Goal: Transaction & Acquisition: Purchase product/service

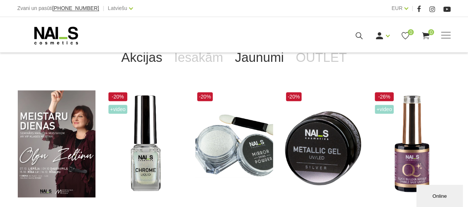
scroll to position [148, 0]
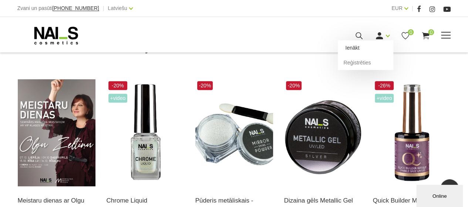
click at [359, 46] on link "Ienākt" at bounding box center [365, 47] width 55 height 15
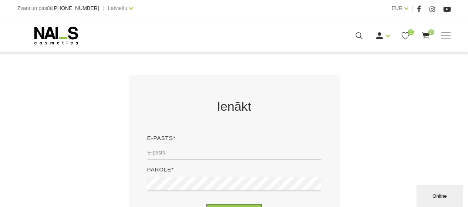
scroll to position [148, 0]
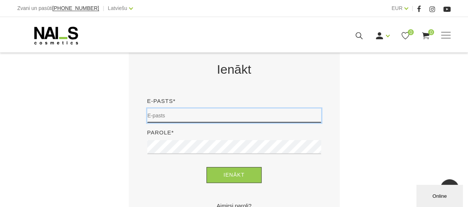
click at [220, 116] on input "email" at bounding box center [234, 115] width 174 height 14
type input "[EMAIL_ADDRESS][DOMAIN_NAME]"
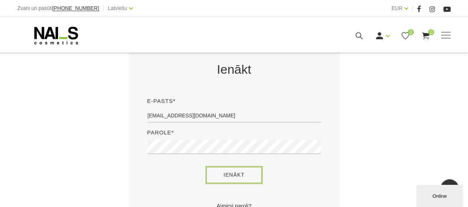
click at [243, 175] on button "Ienākt" at bounding box center [233, 175] width 55 height 16
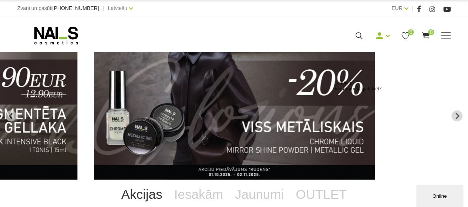
click at [448, 35] on span at bounding box center [446, 35] width 10 height 1
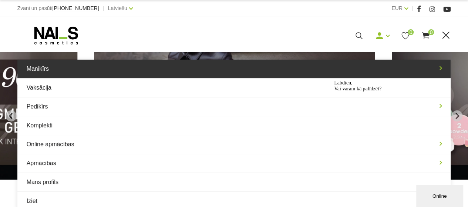
click at [38, 67] on link "Manikīrs" at bounding box center [233, 69] width 433 height 18
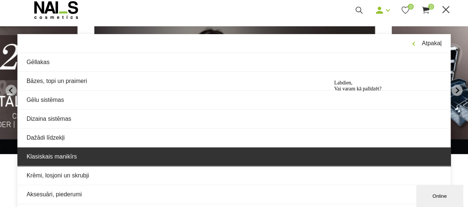
scroll to position [37, 0]
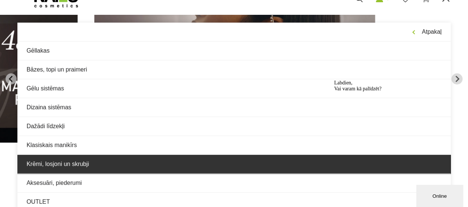
click at [71, 165] on link "Krēmi, losjoni un skrubji" at bounding box center [233, 164] width 433 height 18
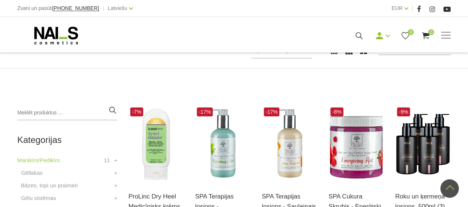
scroll to position [111, 0]
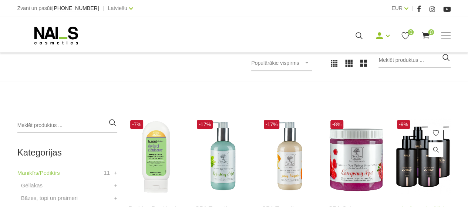
click at [422, 145] on img at bounding box center [422, 156] width 55 height 77
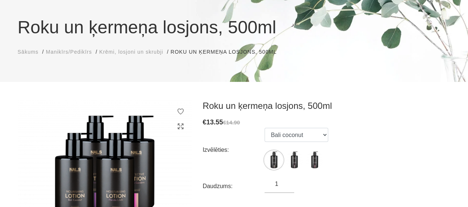
scroll to position [74, 0]
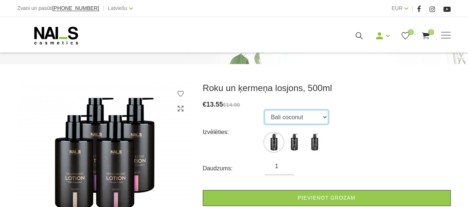
click at [322, 118] on select "Bali coconut Florida litchi Amalfi gardens" at bounding box center [296, 117] width 64 height 14
click at [264, 110] on select "Bali coconut Florida litchi Amalfi gardens" at bounding box center [296, 117] width 64 height 14
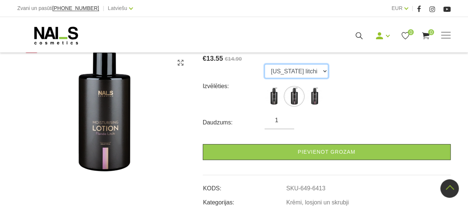
scroll to position [111, 0]
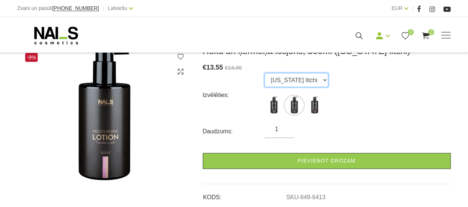
click at [321, 79] on select "Bali coconut Florida litchi Amalfi gardens" at bounding box center [296, 80] width 64 height 14
select select "6414"
click at [264, 73] on select "Bali coconut Florida litchi Amalfi gardens" at bounding box center [296, 80] width 64 height 14
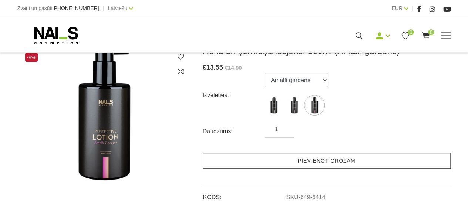
click at [335, 157] on link "Pievienot grozam" at bounding box center [327, 161] width 248 height 16
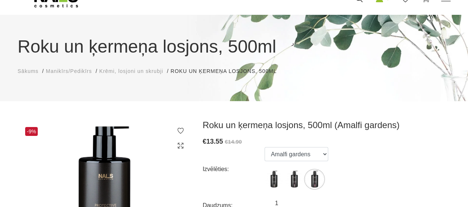
scroll to position [0, 0]
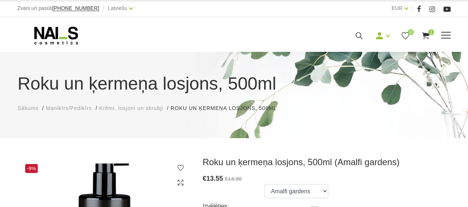
click at [443, 36] on span at bounding box center [446, 35] width 10 height 7
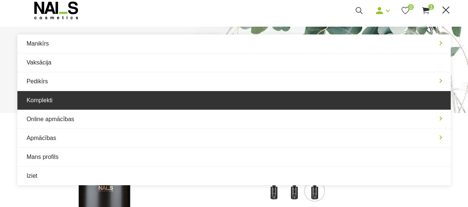
scroll to position [37, 0]
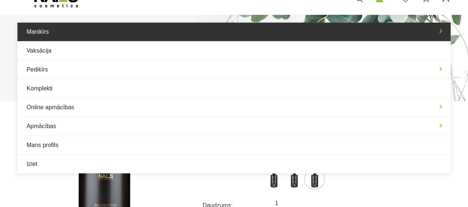
click at [59, 31] on link "Manikīrs" at bounding box center [233, 32] width 433 height 18
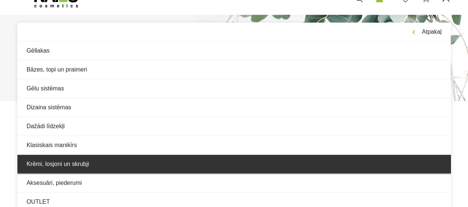
click at [75, 161] on link "Krēmi, losjoni un skrubji" at bounding box center [233, 164] width 433 height 18
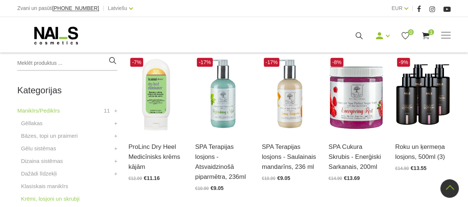
scroll to position [185, 0]
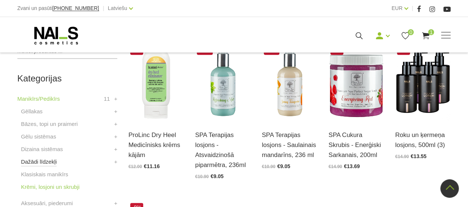
click at [48, 160] on link "Dažādi līdzekļi" at bounding box center [39, 161] width 36 height 9
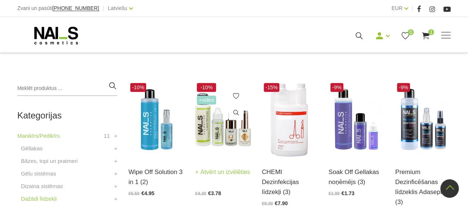
scroll to position [185, 0]
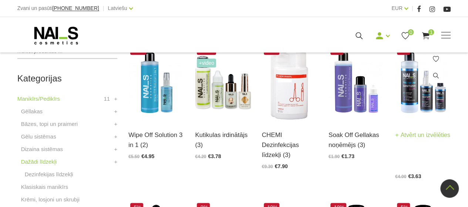
click at [413, 135] on link "Atvērt un izvēlēties" at bounding box center [422, 135] width 55 height 10
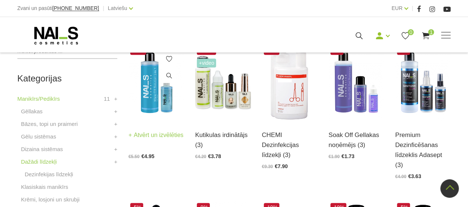
click at [155, 85] on img at bounding box center [155, 82] width 55 height 77
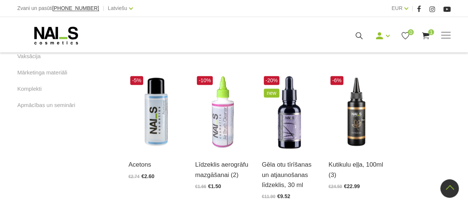
scroll to position [481, 0]
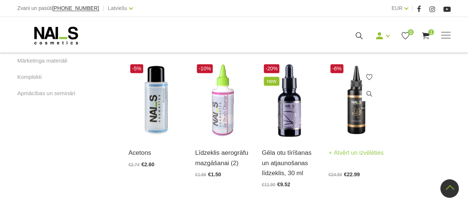
click at [358, 85] on img at bounding box center [355, 100] width 55 height 77
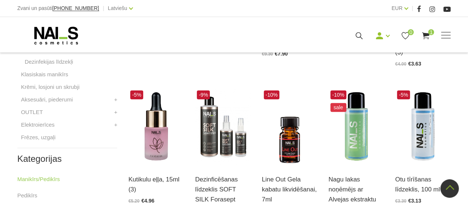
scroll to position [333, 0]
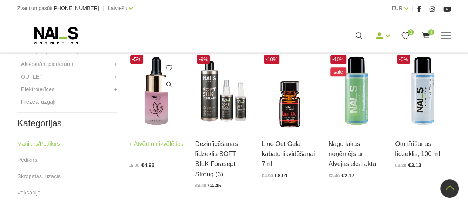
click at [158, 85] on img at bounding box center [155, 91] width 55 height 77
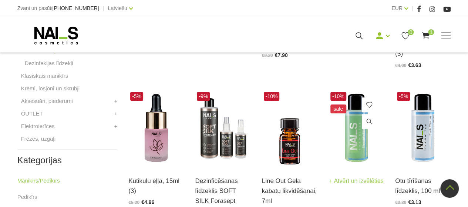
click at [358, 133] on img at bounding box center [355, 128] width 55 height 77
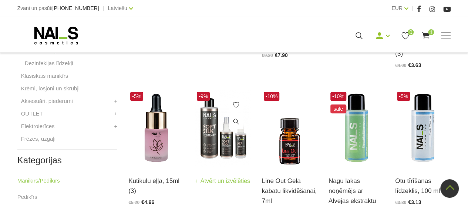
click at [215, 128] on img at bounding box center [222, 128] width 55 height 77
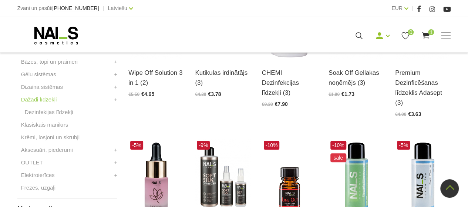
scroll to position [259, 0]
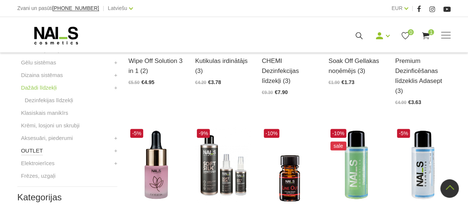
click at [38, 150] on link "OUTLET" at bounding box center [32, 150] width 22 height 9
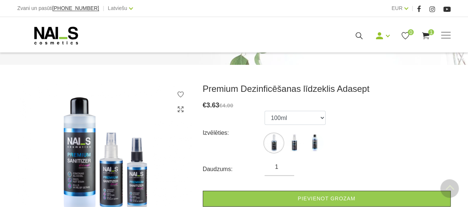
scroll to position [37, 0]
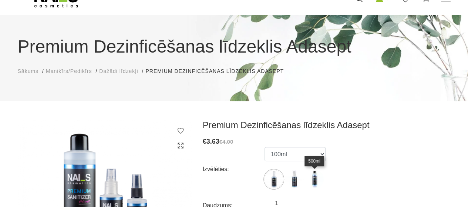
click at [314, 176] on img at bounding box center [314, 179] width 18 height 18
select select "5583"
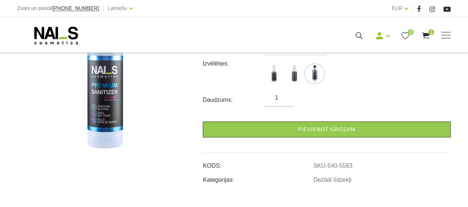
scroll to position [148, 0]
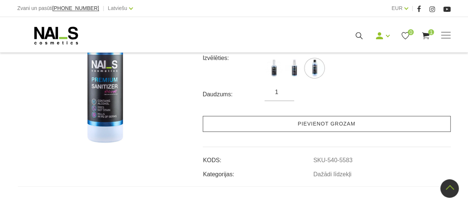
click at [346, 121] on link "Pievienot grozam" at bounding box center [327, 124] width 248 height 16
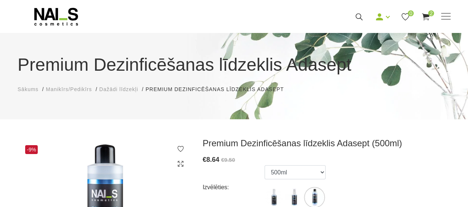
scroll to position [0, 0]
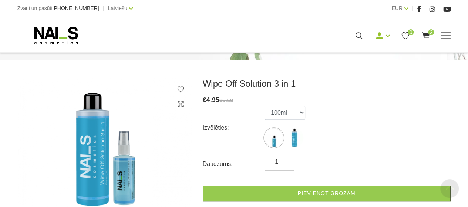
scroll to position [74, 0]
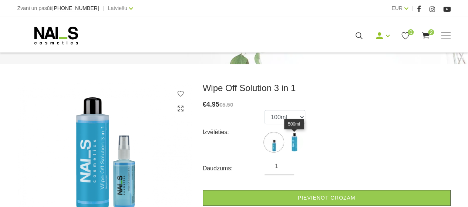
click at [292, 142] on img at bounding box center [294, 142] width 18 height 18
select select "1752"
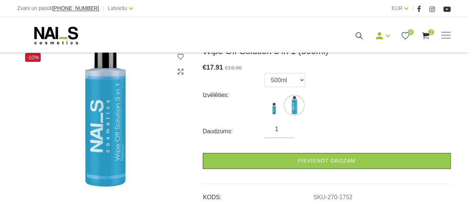
scroll to position [148, 0]
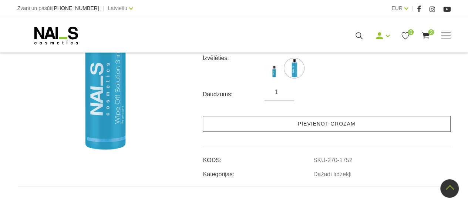
click at [339, 122] on link "Pievienot grozam" at bounding box center [327, 124] width 248 height 16
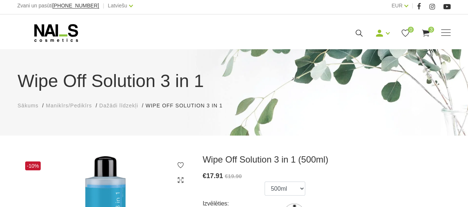
scroll to position [0, 0]
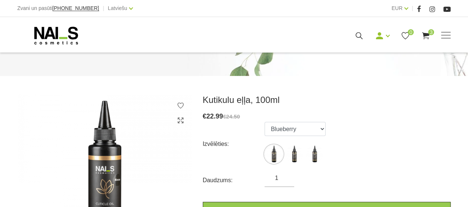
scroll to position [74, 0]
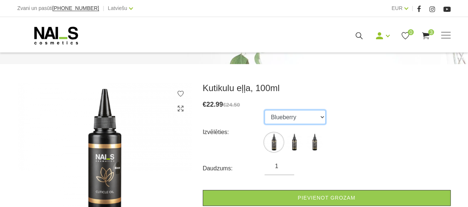
click at [321, 116] on select "Blueberry Banana Rose" at bounding box center [294, 117] width 61 height 14
click at [324, 117] on select "Blueberry Banana Rose" at bounding box center [294, 117] width 61 height 14
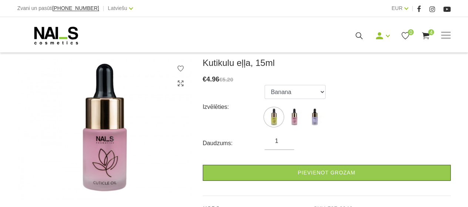
scroll to position [111, 0]
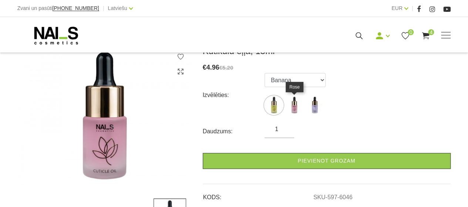
click at [295, 102] on img at bounding box center [294, 105] width 18 height 18
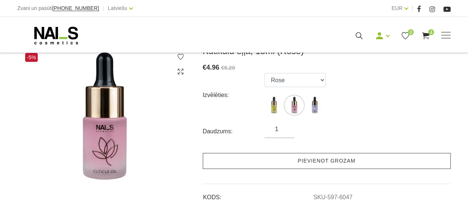
click at [318, 159] on link "Pievienot grozam" at bounding box center [327, 161] width 248 height 16
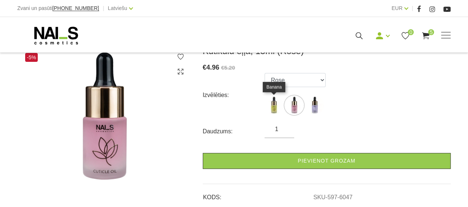
click at [272, 104] on img at bounding box center [273, 105] width 18 height 18
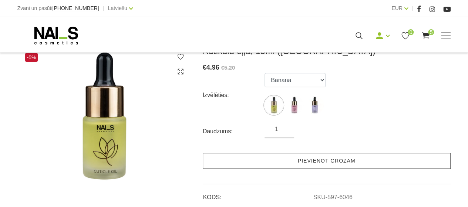
click at [298, 159] on link "Pievienot grozam" at bounding box center [327, 161] width 248 height 16
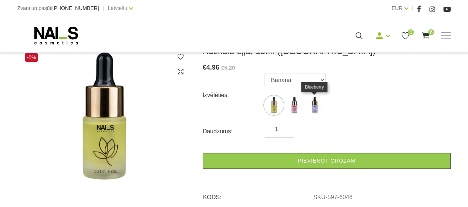
click at [316, 105] on img at bounding box center [314, 105] width 18 height 18
select select "6096"
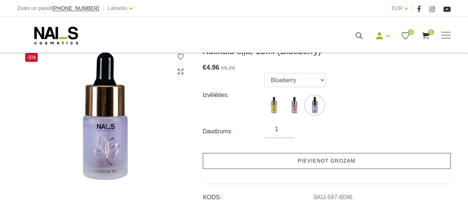
click at [316, 158] on link "Pievienot grozam" at bounding box center [327, 161] width 248 height 16
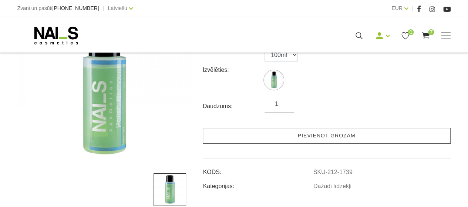
scroll to position [148, 0]
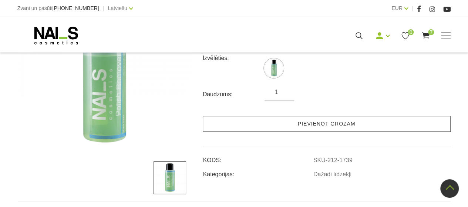
click at [330, 123] on link "Pievienot grozam" at bounding box center [327, 124] width 248 height 16
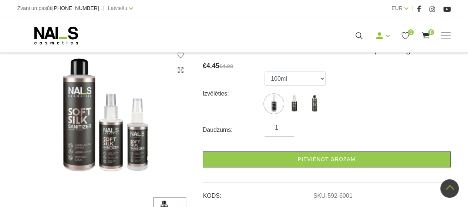
scroll to position [111, 0]
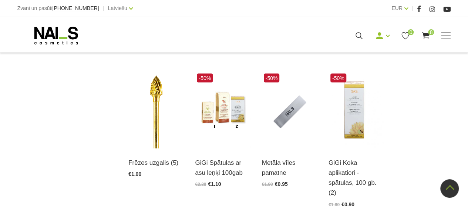
scroll to position [776, 0]
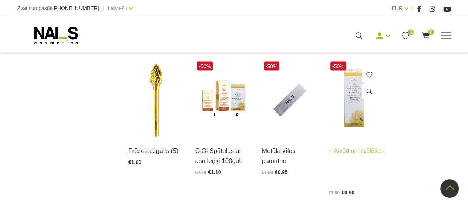
click at [354, 84] on img at bounding box center [355, 98] width 55 height 77
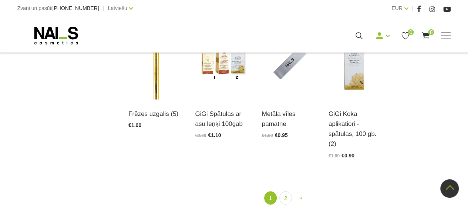
scroll to position [850, 0]
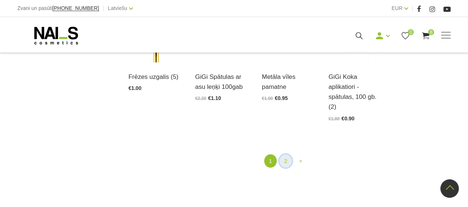
click at [284, 154] on link "2" at bounding box center [285, 161] width 13 height 14
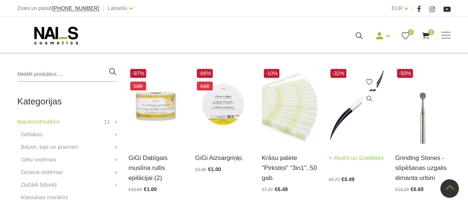
scroll to position [151, 0]
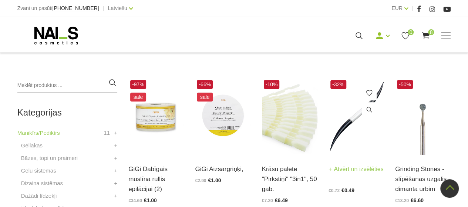
click at [361, 115] on img at bounding box center [355, 116] width 55 height 77
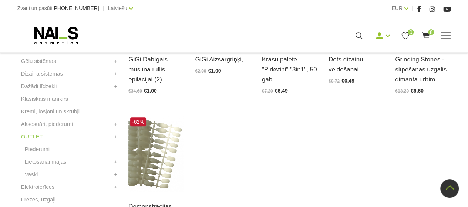
scroll to position [262, 0]
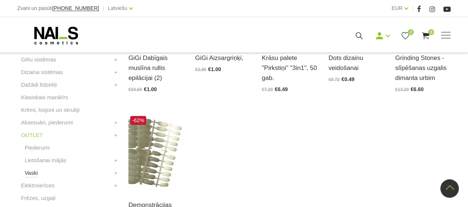
click at [30, 171] on link "Vaski" at bounding box center [31, 172] width 13 height 9
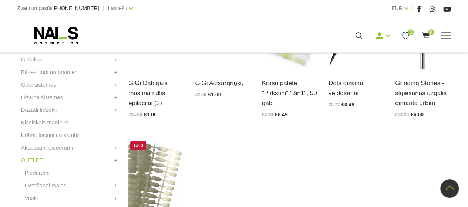
scroll to position [225, 0]
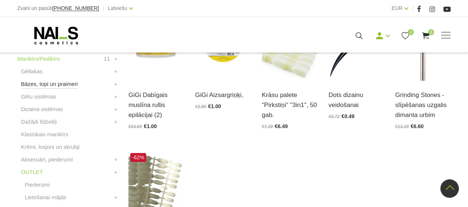
click at [45, 86] on link "Bāzes, topi un praimeri" at bounding box center [49, 83] width 57 height 9
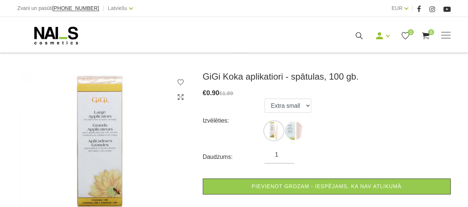
scroll to position [74, 0]
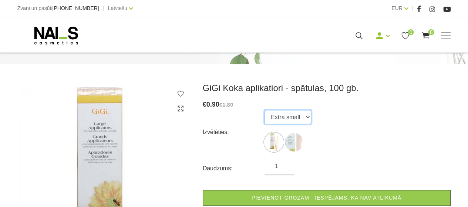
click at [305, 116] on select "Extra small Large" at bounding box center [287, 117] width 47 height 14
select select "78"
click at [264, 110] on select "Extra small Large" at bounding box center [287, 117] width 47 height 14
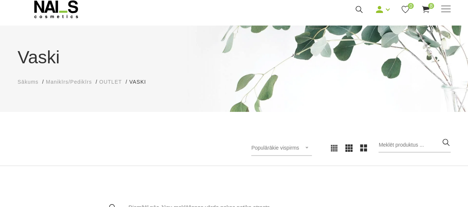
scroll to position [111, 0]
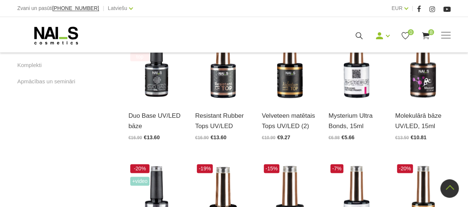
scroll to position [481, 0]
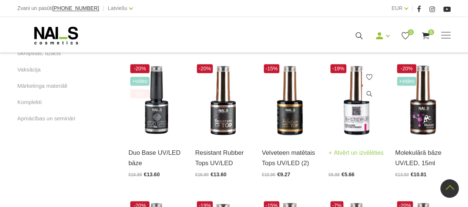
click at [351, 118] on img at bounding box center [355, 100] width 55 height 77
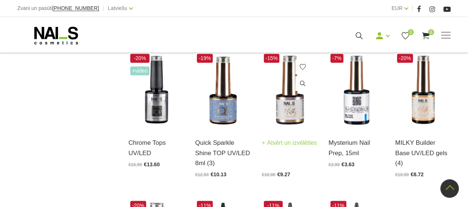
scroll to position [629, 0]
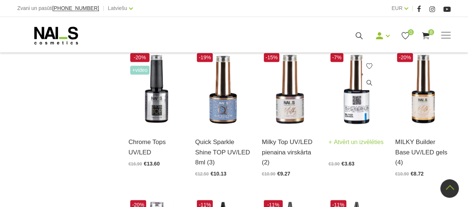
click at [361, 103] on img at bounding box center [355, 89] width 55 height 77
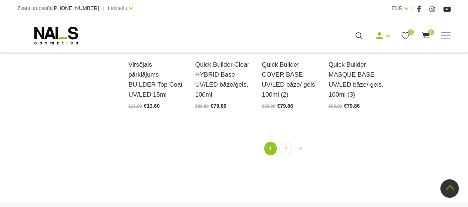
scroll to position [887, 0]
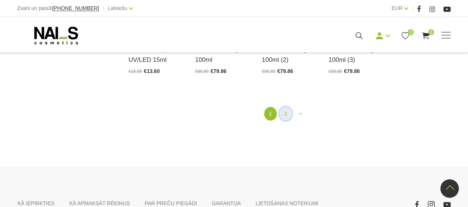
click at [286, 114] on link "2" at bounding box center [285, 114] width 13 height 14
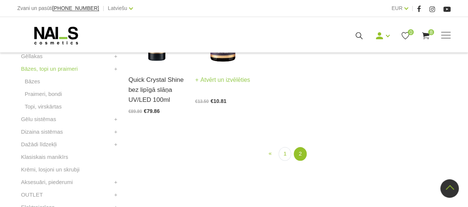
scroll to position [262, 0]
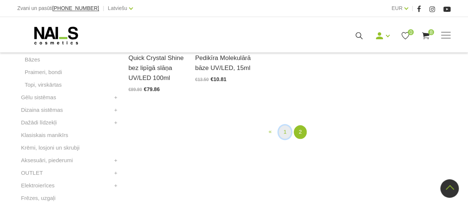
click at [288, 139] on link "1" at bounding box center [284, 132] width 13 height 14
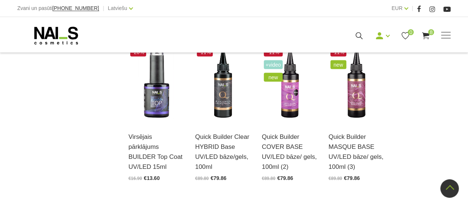
scroll to position [779, 0]
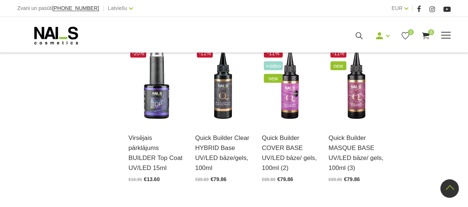
click at [427, 31] on icon at bounding box center [425, 35] width 9 height 9
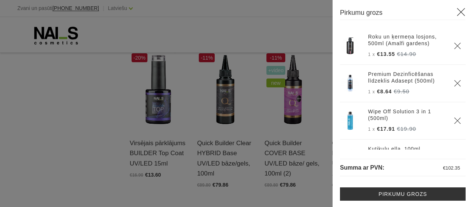
click at [457, 11] on use at bounding box center [461, 12] width 8 height 8
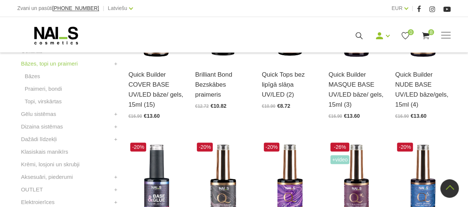
scroll to position [262, 0]
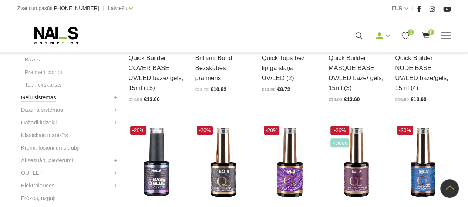
click at [41, 97] on link "Gēlu sistēmas" at bounding box center [38, 97] width 35 height 9
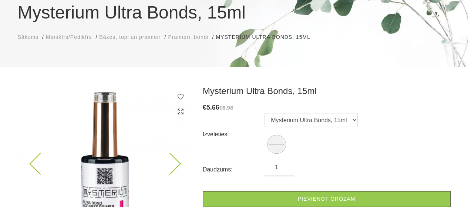
scroll to position [74, 0]
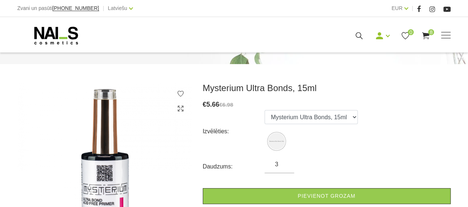
click at [286, 163] on input "3" at bounding box center [279, 164] width 30 height 9
type input "2"
click at [285, 166] on input "2" at bounding box center [279, 164] width 30 height 9
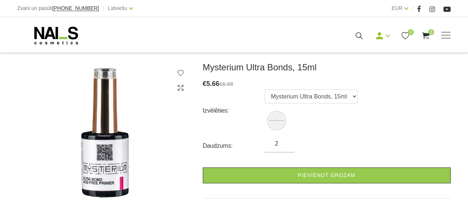
scroll to position [111, 0]
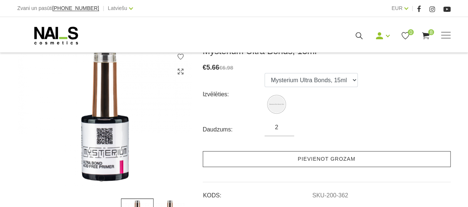
click at [322, 158] on link "Pievienot grozam" at bounding box center [327, 159] width 248 height 16
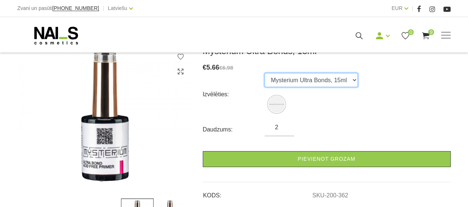
click at [353, 79] on select "Mysterium Ultra Bonds, 15ml" at bounding box center [310, 80] width 93 height 14
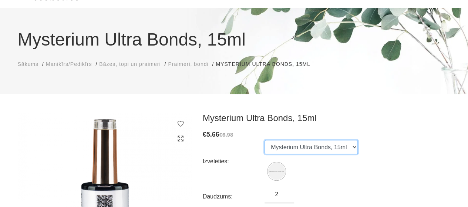
scroll to position [37, 0]
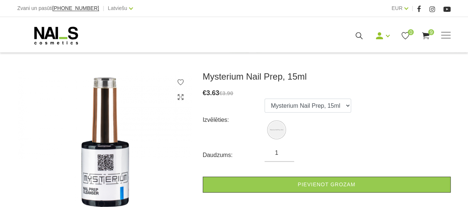
scroll to position [74, 0]
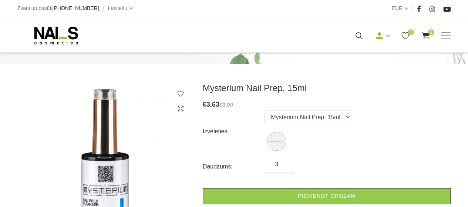
type input "3"
click at [285, 162] on input "3" at bounding box center [279, 164] width 30 height 9
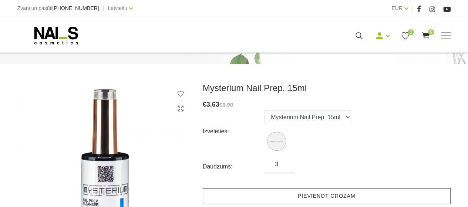
click at [325, 193] on link "Pievienot grozam" at bounding box center [327, 196] width 248 height 16
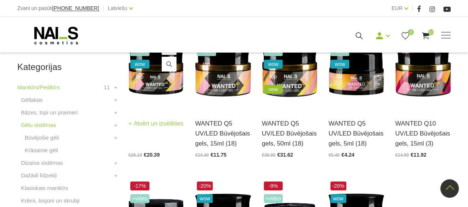
scroll to position [185, 0]
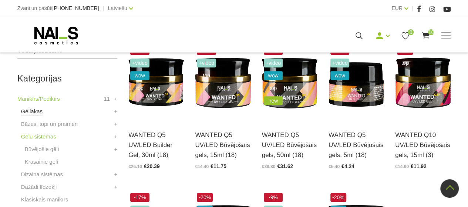
click at [34, 111] on link "Gēllakas" at bounding box center [31, 111] width 21 height 9
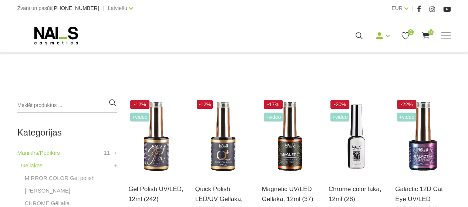
scroll to position [148, 0]
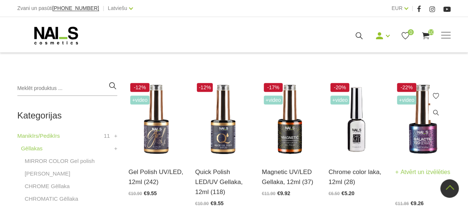
click at [426, 134] on img at bounding box center [422, 119] width 55 height 77
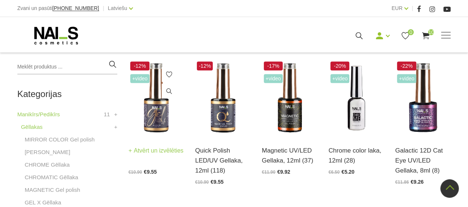
scroll to position [185, 0]
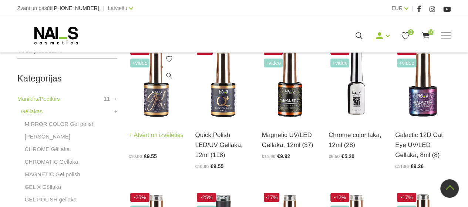
click at [162, 97] on img at bounding box center [155, 82] width 55 height 77
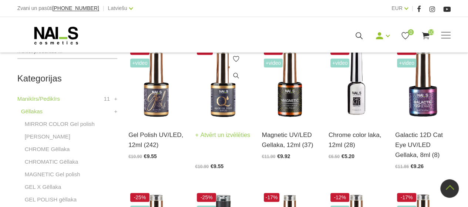
click at [223, 93] on img at bounding box center [222, 82] width 55 height 77
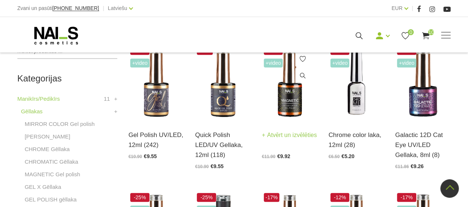
click at [285, 94] on img at bounding box center [289, 82] width 55 height 77
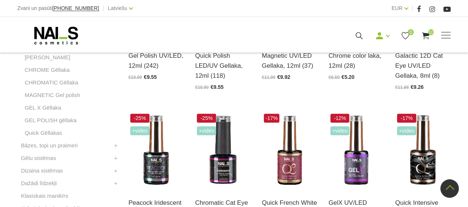
scroll to position [333, 0]
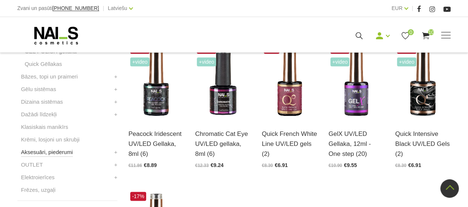
click at [64, 150] on link "Aksesuāri, piederumi" at bounding box center [47, 152] width 52 height 9
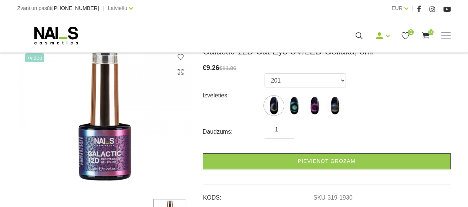
scroll to position [111, 0]
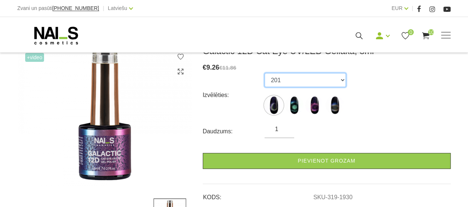
click at [343, 81] on select "201 205 207 212" at bounding box center [304, 80] width 81 height 14
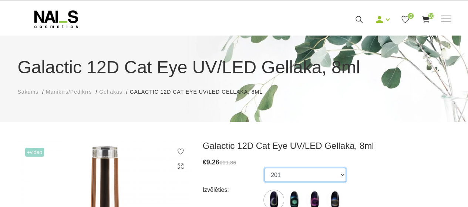
scroll to position [0, 0]
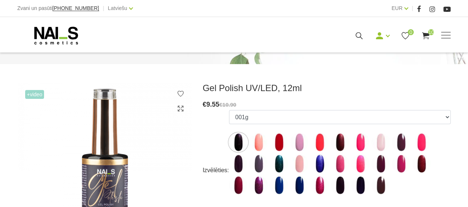
scroll to position [111, 0]
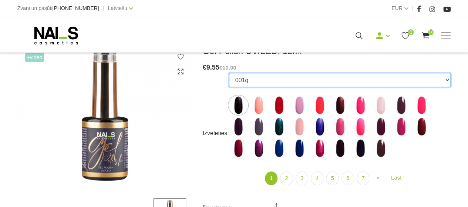
click at [447, 80] on select "001g 001n 003c 008b 011n 012g 016n 020b 044v 065v 068p 069v 083g 085p 097g 110g…" at bounding box center [339, 80] width 221 height 14
select select "5986"
click at [229, 73] on select "001g 001n 003c 008b 011n 012g 016n 020b 044v 065v 068p 069v 083g 085p 097g 110g…" at bounding box center [339, 80] width 221 height 14
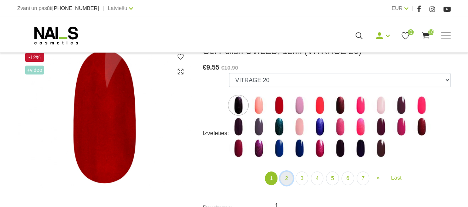
click at [285, 179] on link "2" at bounding box center [286, 178] width 13 height 14
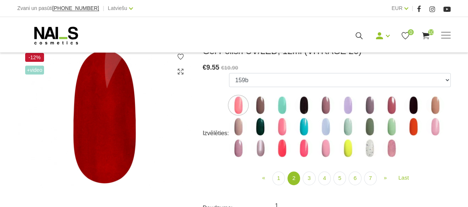
click at [369, 145] on img at bounding box center [369, 148] width 18 height 18
select select "4116"
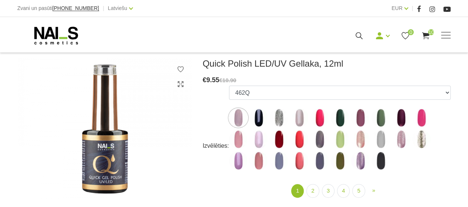
scroll to position [111, 0]
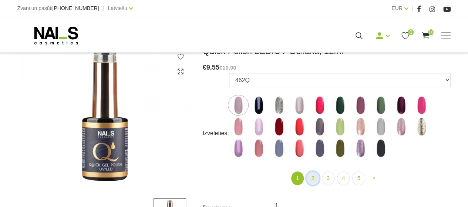
click at [314, 179] on link "2" at bounding box center [312, 178] width 13 height 14
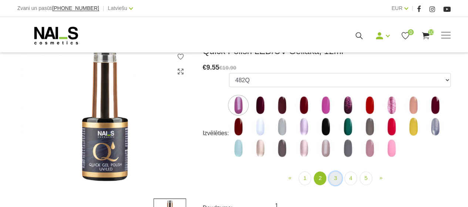
click at [334, 176] on link "3" at bounding box center [335, 178] width 13 height 14
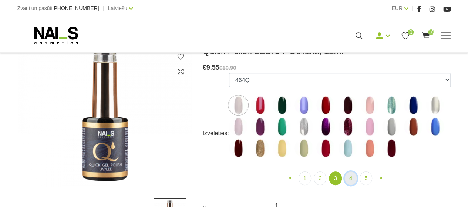
click at [351, 177] on link "4" at bounding box center [350, 178] width 13 height 14
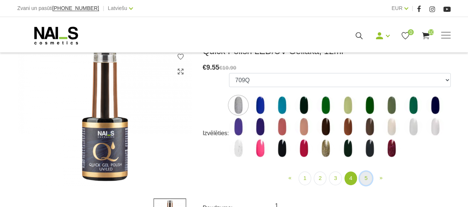
click at [367, 175] on link "5" at bounding box center [365, 178] width 13 height 14
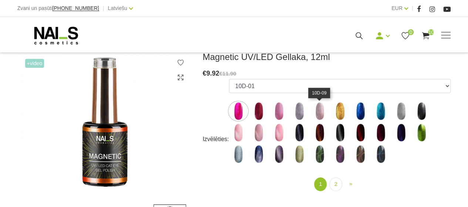
scroll to position [111, 0]
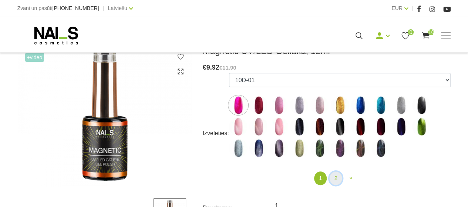
click at [333, 177] on link "2" at bounding box center [335, 178] width 13 height 14
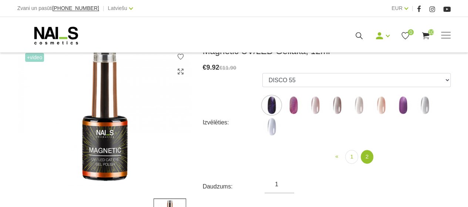
click at [270, 102] on img at bounding box center [271, 105] width 18 height 18
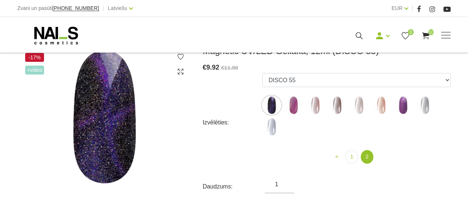
click at [293, 104] on img at bounding box center [293, 105] width 18 height 18
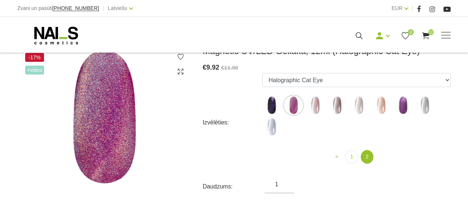
click at [315, 102] on img at bounding box center [315, 105] width 18 height 18
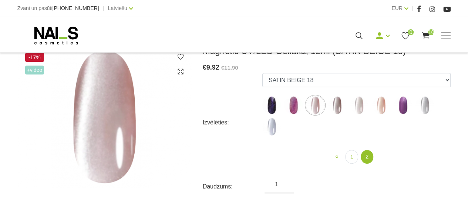
click at [335, 105] on img at bounding box center [337, 105] width 18 height 18
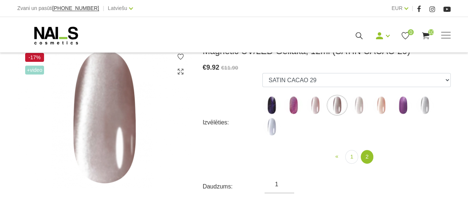
click at [362, 103] on img at bounding box center [358, 105] width 18 height 18
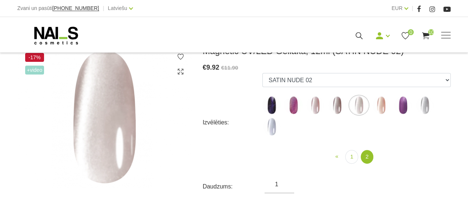
click at [380, 102] on img at bounding box center [381, 105] width 18 height 18
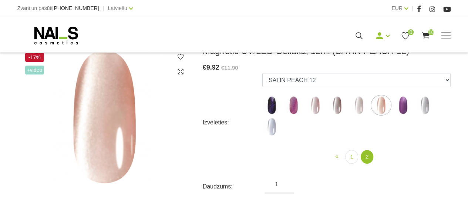
click at [402, 105] on img at bounding box center [402, 105] width 18 height 18
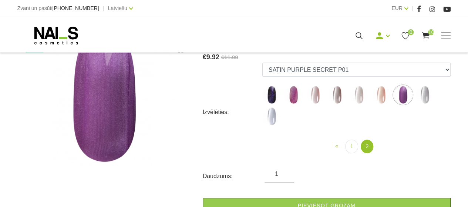
scroll to position [148, 0]
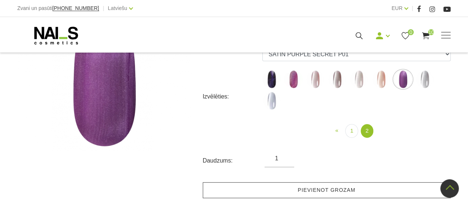
click at [351, 182] on link "Pievienot grozam" at bounding box center [327, 190] width 248 height 16
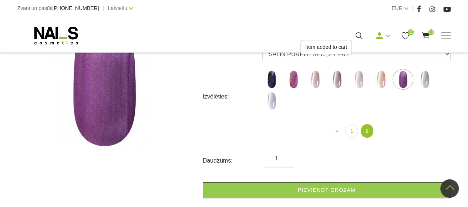
scroll to position [111, 0]
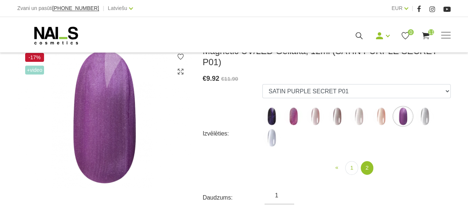
click at [424, 107] on img at bounding box center [424, 116] width 18 height 18
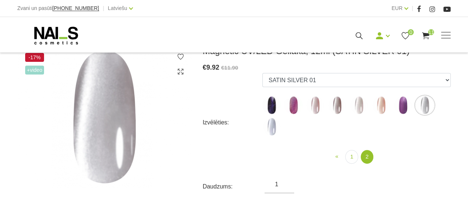
click at [275, 125] on img at bounding box center [271, 126] width 18 height 18
select select "6300"
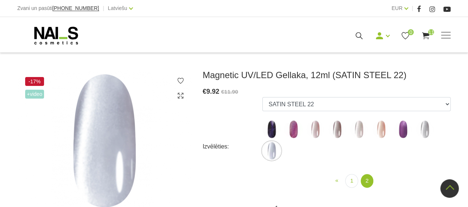
scroll to position [74, 0]
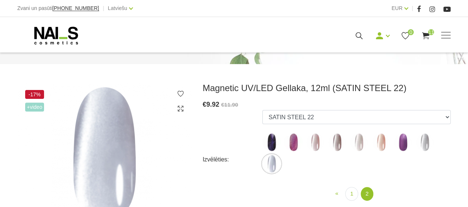
scroll to position [111, 0]
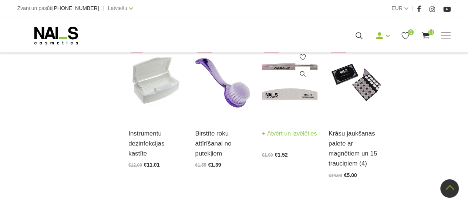
scroll to position [776, 0]
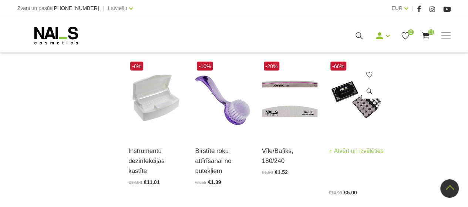
click at [365, 90] on span at bounding box center [369, 92] width 15 height 17
click at [360, 99] on img at bounding box center [355, 98] width 55 height 77
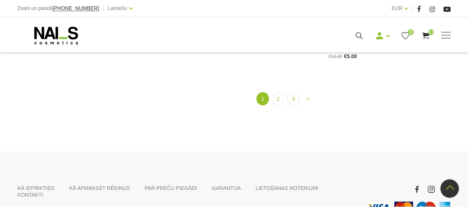
scroll to position [924, 0]
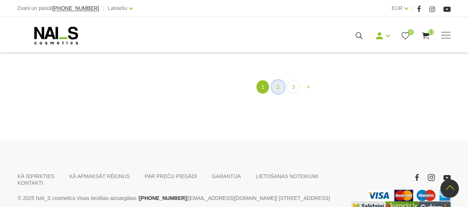
click at [278, 80] on link "2" at bounding box center [277, 87] width 13 height 14
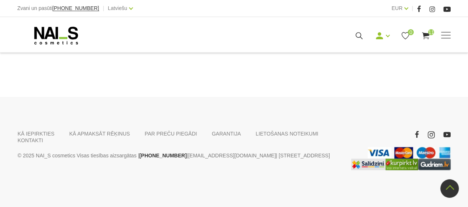
scroll to position [890, 0]
click at [302, 51] on link "3" at bounding box center [300, 44] width 13 height 14
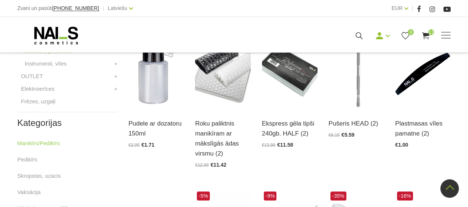
scroll to position [336, 0]
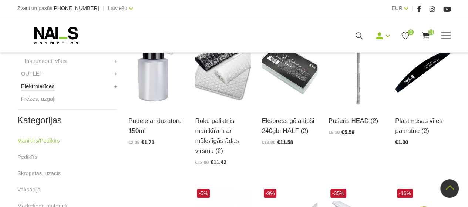
click at [50, 85] on link "Elektroierīces" at bounding box center [38, 86] width 34 height 9
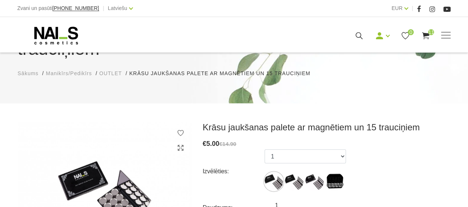
scroll to position [111, 0]
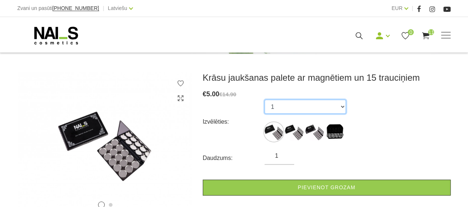
click at [345, 99] on select "1 2 3 Black" at bounding box center [304, 106] width 81 height 14
click at [342, 99] on select "1 2 3 Black" at bounding box center [304, 106] width 81 height 14
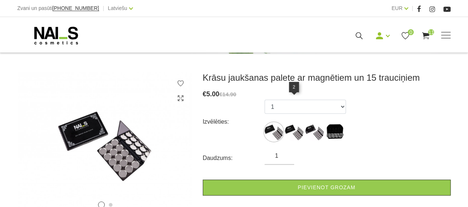
click at [296, 122] on img at bounding box center [294, 131] width 18 height 18
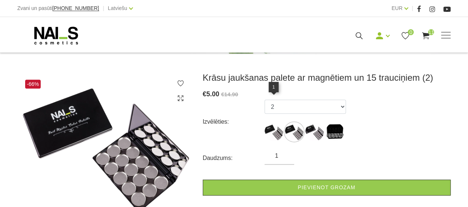
click at [278, 122] on img at bounding box center [273, 131] width 18 height 18
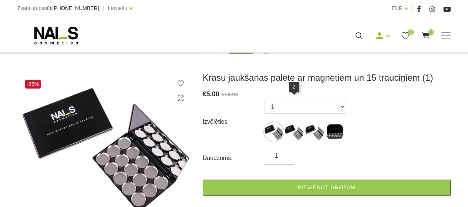
click at [294, 122] on img at bounding box center [294, 131] width 18 height 18
click at [313, 122] on img at bounding box center [314, 131] width 18 height 18
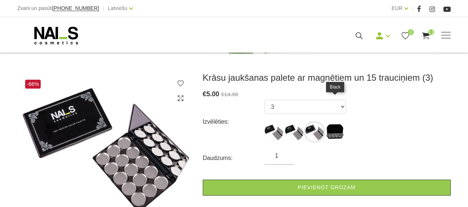
click at [337, 122] on img at bounding box center [334, 131] width 18 height 18
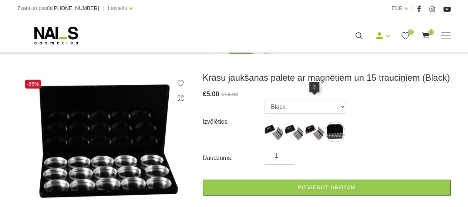
click at [314, 122] on img at bounding box center [314, 131] width 18 height 18
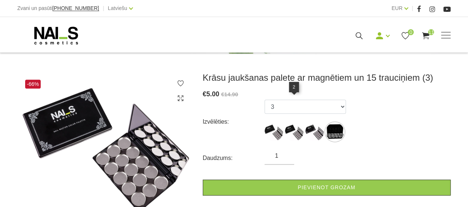
click at [297, 122] on img at bounding box center [294, 131] width 18 height 18
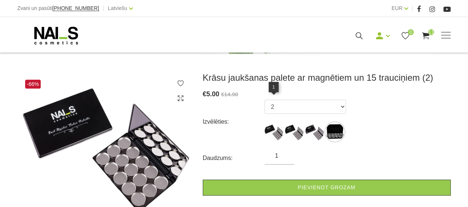
click at [278, 122] on img at bounding box center [273, 131] width 18 height 18
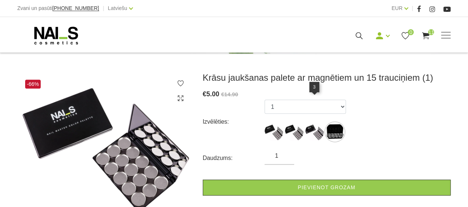
click at [317, 122] on img at bounding box center [314, 131] width 18 height 18
select select "1292"
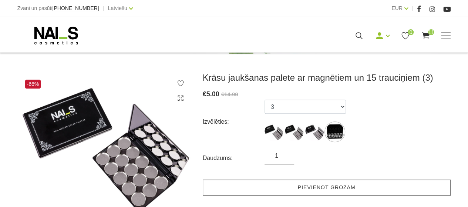
click at [321, 179] on link "Pievienot grozam" at bounding box center [327, 187] width 248 height 16
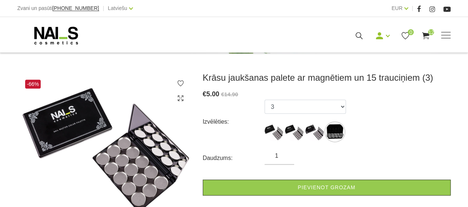
click at [428, 34] on use at bounding box center [425, 35] width 7 height 7
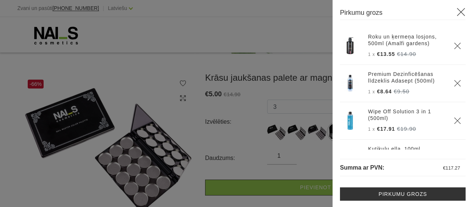
click at [457, 9] on icon at bounding box center [461, 11] width 9 height 9
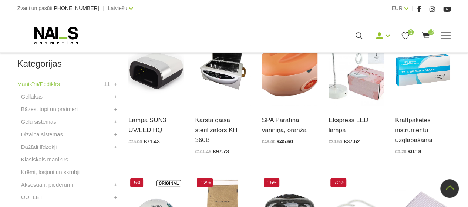
scroll to position [185, 0]
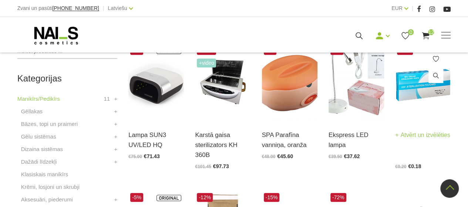
click at [410, 137] on link "Atvērt un izvēlēties" at bounding box center [422, 135] width 55 height 10
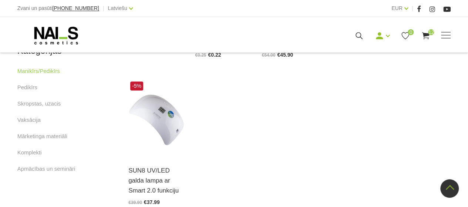
scroll to position [444, 0]
click at [28, 151] on link "Komplekti" at bounding box center [29, 151] width 24 height 9
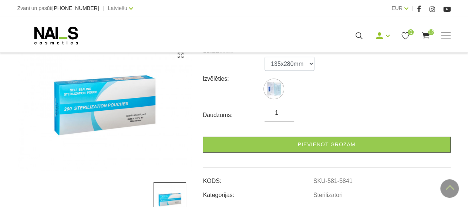
scroll to position [111, 0]
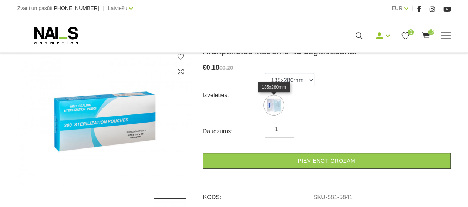
click at [273, 104] on img at bounding box center [273, 105] width 18 height 18
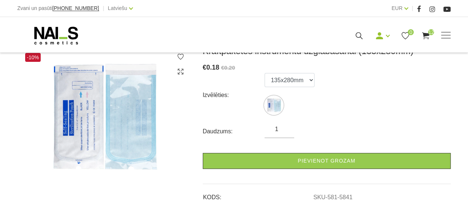
scroll to position [74, 0]
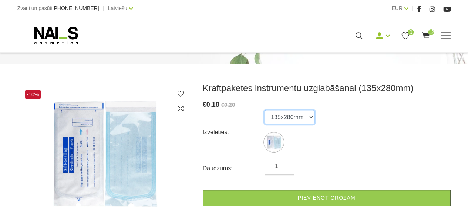
click at [309, 116] on select "135x280mm" at bounding box center [289, 117] width 50 height 14
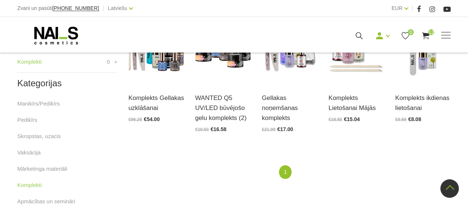
scroll to position [185, 0]
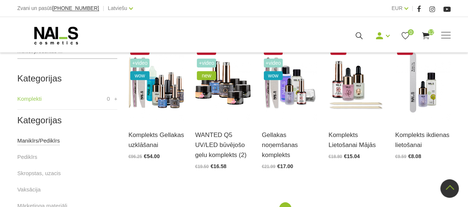
click at [45, 140] on link "Manikīrs/Pedikīrs" at bounding box center [38, 140] width 43 height 9
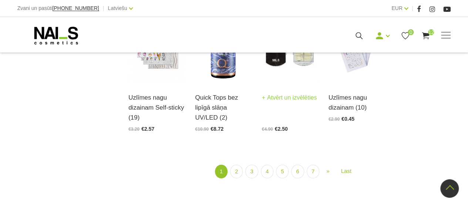
scroll to position [850, 0]
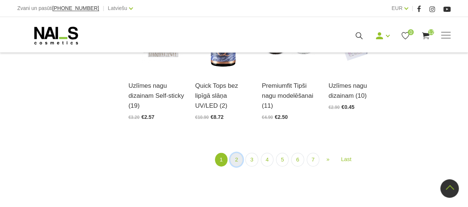
click at [239, 159] on link "2" at bounding box center [236, 160] width 13 height 14
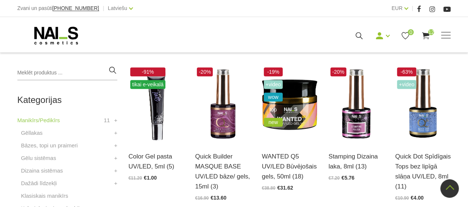
scroll to position [160, 0]
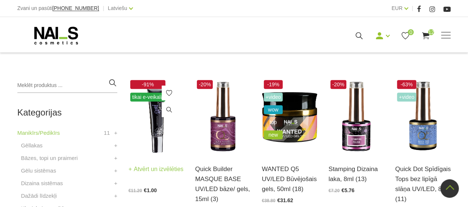
click at [154, 111] on img at bounding box center [155, 116] width 55 height 77
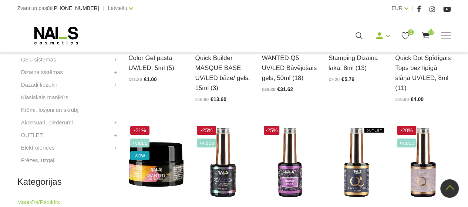
scroll to position [308, 0]
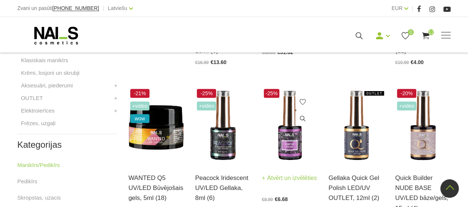
click at [293, 132] on img at bounding box center [289, 125] width 55 height 77
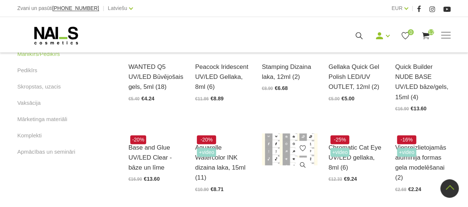
scroll to position [456, 0]
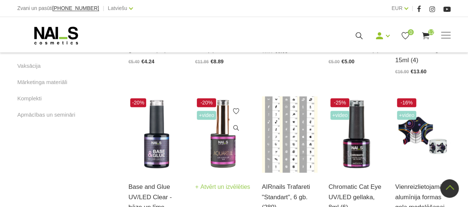
click at [223, 124] on img at bounding box center [222, 134] width 55 height 77
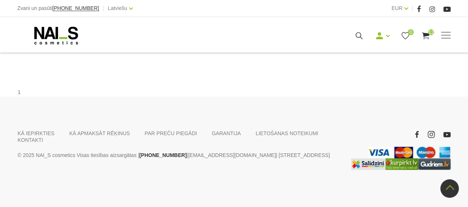
scroll to position [899, 0]
click at [259, 42] on link "3" at bounding box center [259, 35] width 13 height 14
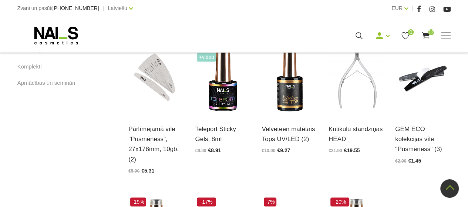
scroll to position [492, 0]
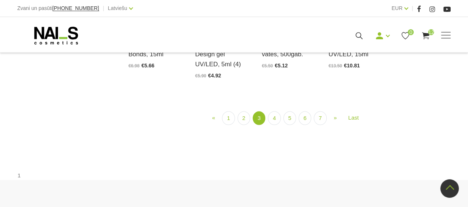
scroll to position [751, 0]
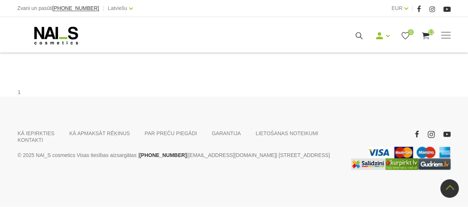
click at [278, 42] on link "4" at bounding box center [274, 35] width 13 height 14
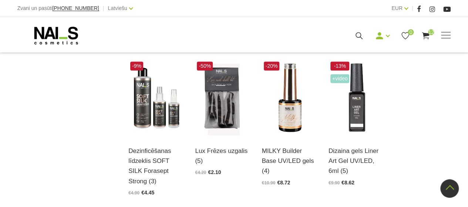
scroll to position [603, 0]
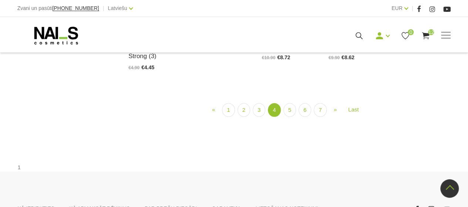
scroll to position [714, 0]
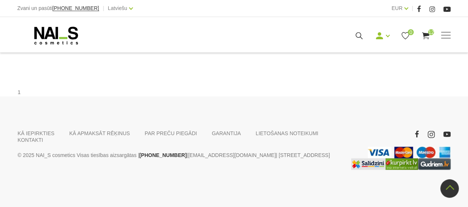
scroll to position [862, 0]
click at [290, 42] on link "5" at bounding box center [289, 35] width 13 height 14
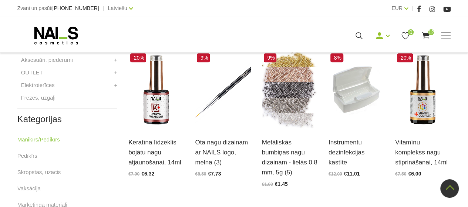
scroll to position [345, 0]
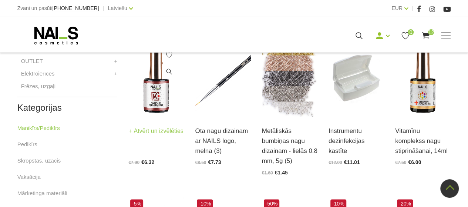
click at [154, 103] on img at bounding box center [155, 78] width 55 height 77
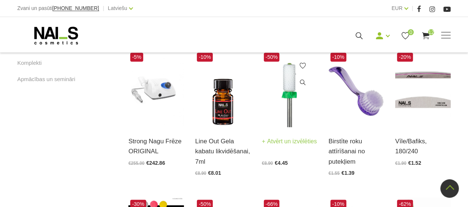
scroll to position [492, 0]
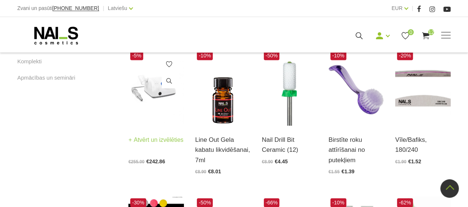
click at [146, 94] on img at bounding box center [155, 87] width 55 height 77
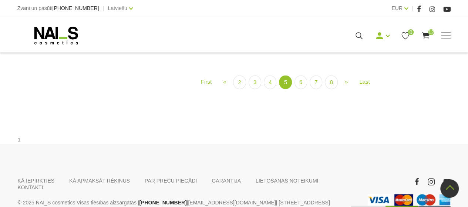
scroll to position [862, 0]
click at [301, 88] on link "6" at bounding box center [300, 82] width 13 height 14
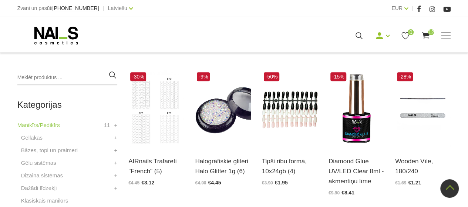
scroll to position [160, 0]
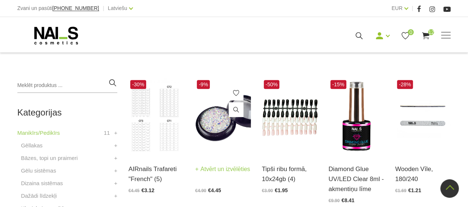
click at [218, 116] on img at bounding box center [222, 116] width 55 height 77
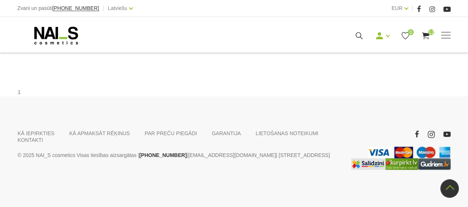
scroll to position [899, 0]
click at [300, 42] on link "7" at bounding box center [300, 35] width 13 height 14
click at [297, 42] on link "8" at bounding box center [299, 35] width 13 height 14
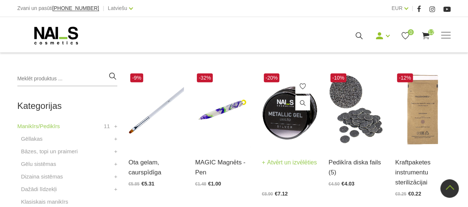
scroll to position [160, 0]
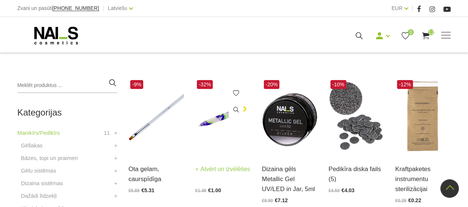
click at [212, 119] on img at bounding box center [222, 116] width 55 height 77
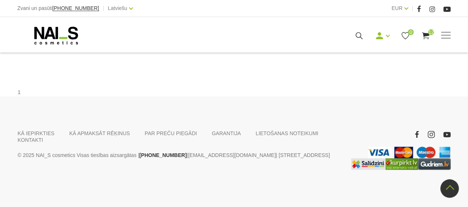
scroll to position [862, 0]
click at [309, 42] on link "9" at bounding box center [308, 35] width 13 height 14
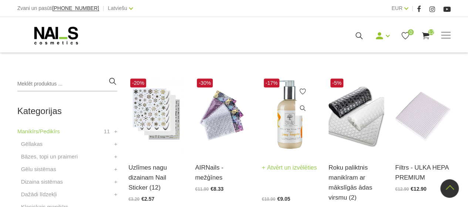
scroll to position [160, 0]
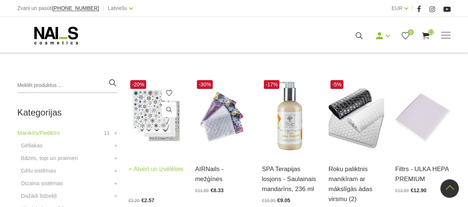
click at [160, 116] on img at bounding box center [155, 116] width 55 height 77
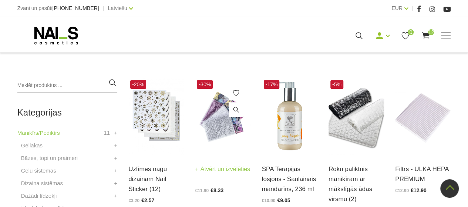
click at [216, 129] on img at bounding box center [222, 116] width 55 height 77
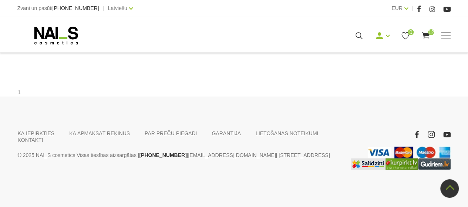
scroll to position [862, 0]
click at [322, 42] on link "10" at bounding box center [325, 35] width 16 height 14
click at [339, 42] on link "11" at bounding box center [344, 35] width 16 height 14
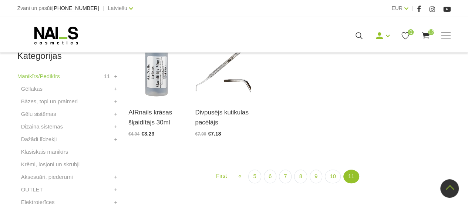
scroll to position [160, 0]
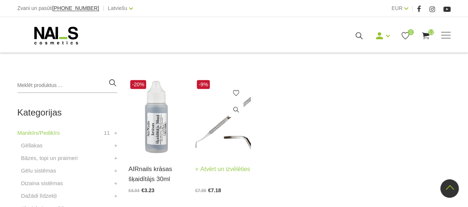
click at [228, 121] on img at bounding box center [222, 116] width 55 height 77
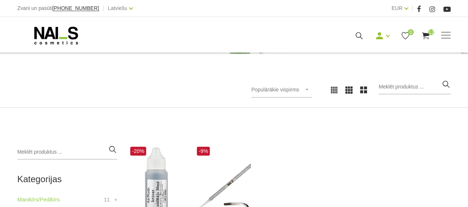
scroll to position [123, 0]
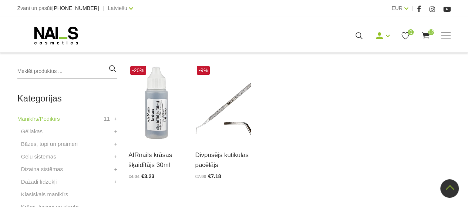
scroll to position [206, 0]
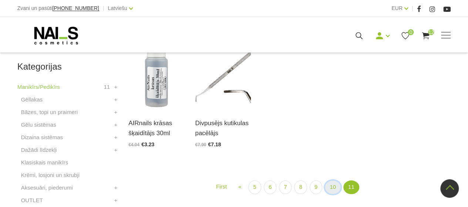
click at [334, 189] on link "10" at bounding box center [333, 187] width 16 height 14
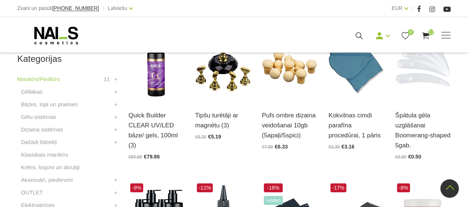
scroll to position [197, 0]
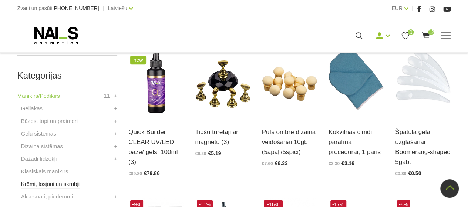
click at [68, 184] on link "Krēmi, losjoni un skrubji" at bounding box center [50, 183] width 58 height 9
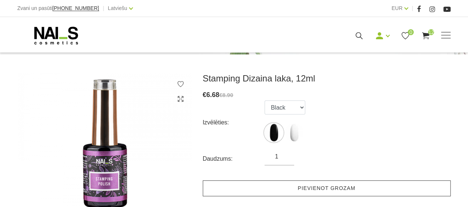
scroll to position [111, 0]
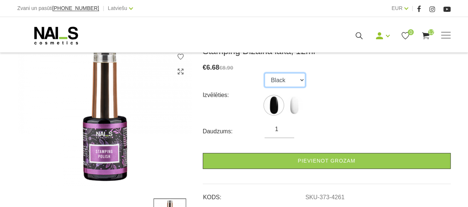
click at [301, 78] on select "Black White" at bounding box center [284, 80] width 41 height 14
click at [301, 79] on select "Black White" at bounding box center [284, 80] width 41 height 14
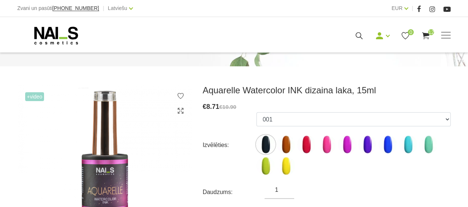
scroll to position [74, 0]
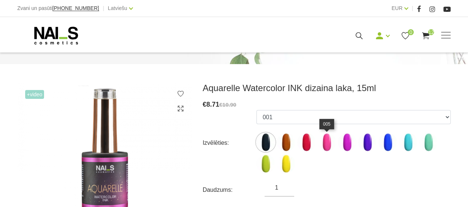
click at [326, 145] on img at bounding box center [326, 142] width 18 height 18
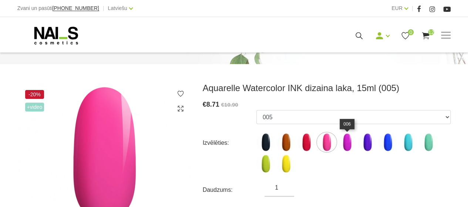
click at [345, 145] on img at bounding box center [347, 142] width 18 height 18
select select "1482"
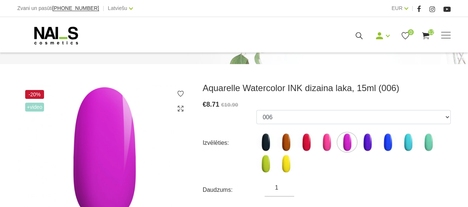
click at [33, 107] on span "+Video" at bounding box center [34, 106] width 19 height 9
click at [27, 107] on span "+Video" at bounding box center [34, 106] width 19 height 9
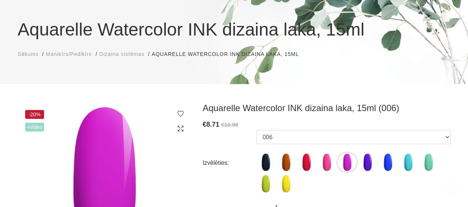
scroll to position [37, 0]
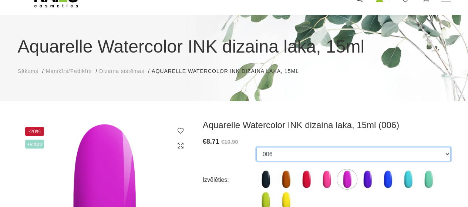
click at [446, 154] on select "001 002 004 005 006 007 008 009 010 011 012" at bounding box center [353, 154] width 194 height 14
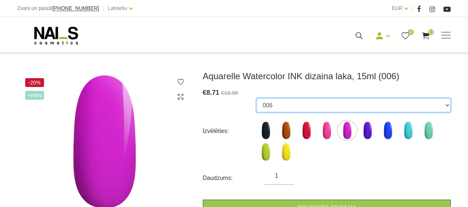
scroll to position [49, 0]
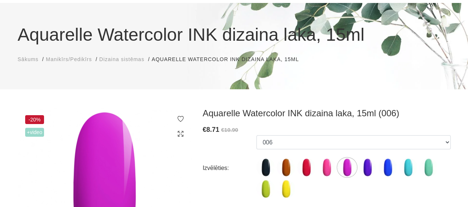
click at [26, 133] on span "+Video" at bounding box center [34, 132] width 19 height 9
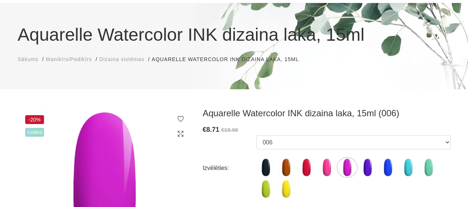
click at [26, 133] on span "+Video" at bounding box center [34, 132] width 19 height 9
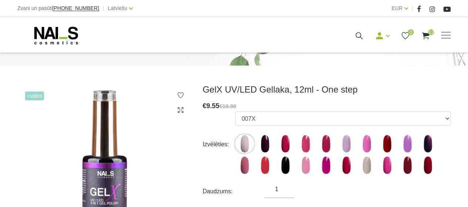
scroll to position [74, 0]
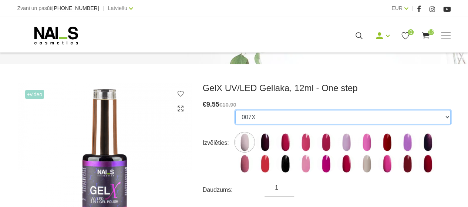
click at [448, 117] on select "007X 023X 027X 099X 1019X 1025X 1035X 1038X 1055X 116X 127X 1695X 231X 247X 255…" at bounding box center [342, 117] width 215 height 14
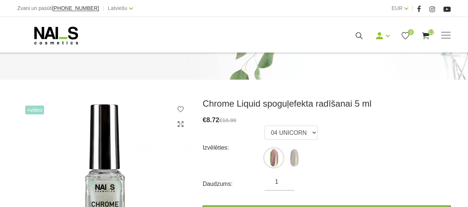
scroll to position [74, 0]
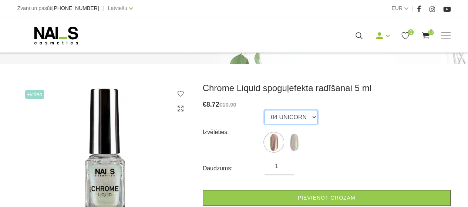
click at [311, 116] on select "04 UNICORN 03 AURORA" at bounding box center [290, 117] width 53 height 14
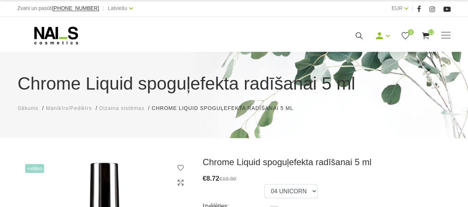
click at [26, 169] on span "+Video" at bounding box center [34, 168] width 19 height 9
click at [27, 168] on span "+Video" at bounding box center [34, 168] width 19 height 9
click at [41, 169] on span "+Video" at bounding box center [34, 168] width 19 height 9
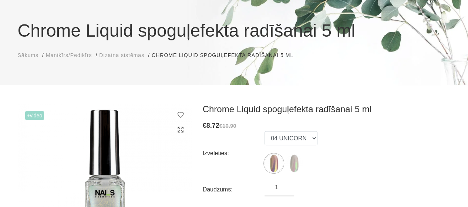
scroll to position [37, 0]
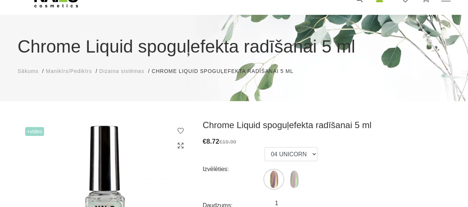
drag, startPoint x: 43, startPoint y: 131, endPoint x: 30, endPoint y: 132, distance: 13.0
click at [40, 132] on span "+Video" at bounding box center [34, 131] width 19 height 9
click at [27, 132] on span "+Video" at bounding box center [34, 131] width 19 height 9
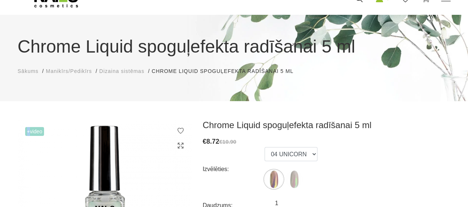
click at [27, 132] on span "+Video" at bounding box center [34, 131] width 19 height 9
click at [28, 132] on span "+Video" at bounding box center [34, 131] width 19 height 9
click at [47, 135] on img at bounding box center [105, 190] width 174 height 142
click at [88, 148] on img at bounding box center [105, 190] width 174 height 142
click at [107, 153] on img at bounding box center [105, 190] width 174 height 142
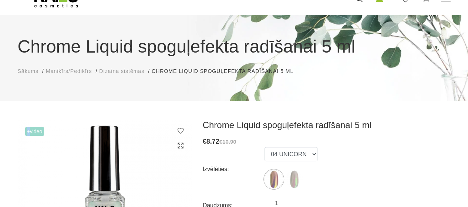
click at [26, 132] on span "+Video" at bounding box center [34, 131] width 19 height 9
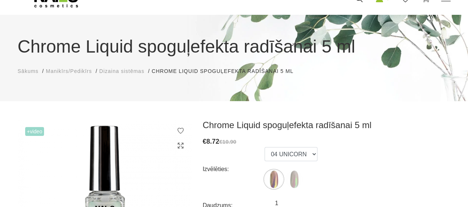
click at [30, 134] on span "+Video" at bounding box center [34, 131] width 19 height 9
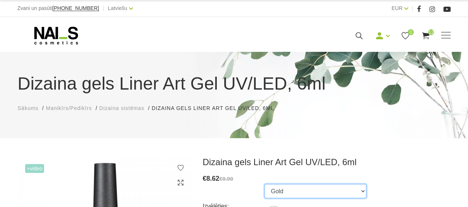
click at [362, 192] on select "Gold Black White Silver Rose Gold" at bounding box center [315, 191] width 102 height 14
click at [360, 190] on select "Gold Black White Silver Rose Gold" at bounding box center [315, 191] width 102 height 14
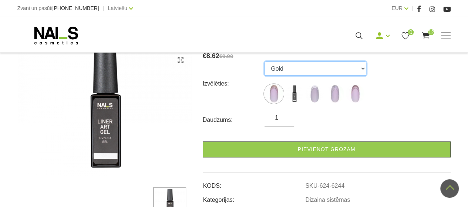
scroll to position [111, 0]
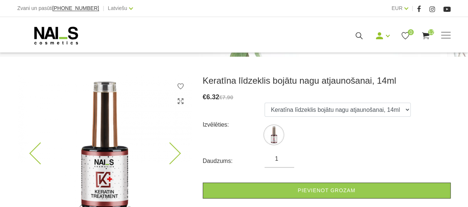
scroll to position [111, 0]
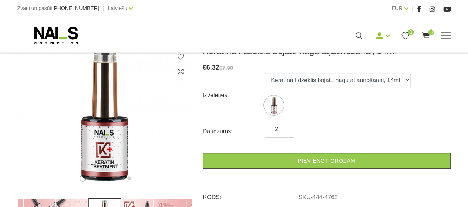
click at [285, 127] on input "2" at bounding box center [279, 129] width 30 height 9
type input "3"
click at [283, 126] on input "3" at bounding box center [279, 129] width 30 height 9
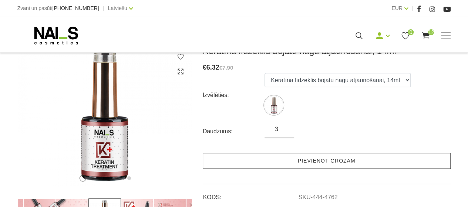
click at [301, 160] on link "Pievienot grozam" at bounding box center [327, 161] width 248 height 16
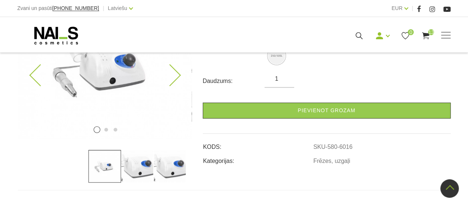
scroll to position [148, 0]
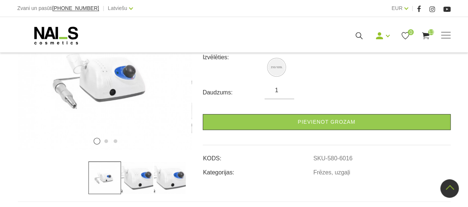
click at [137, 179] on img at bounding box center [137, 177] width 33 height 33
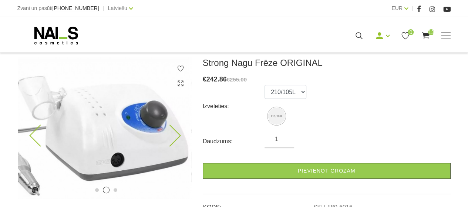
scroll to position [111, 0]
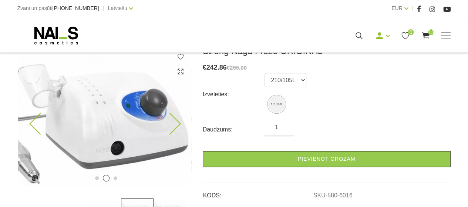
click at [175, 123] on icon at bounding box center [170, 124] width 22 height 22
click at [175, 124] on icon at bounding box center [170, 124] width 22 height 22
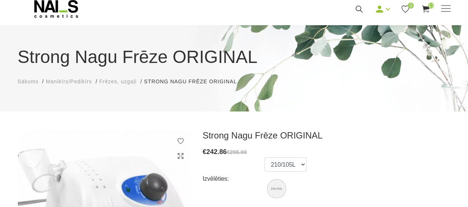
scroll to position [37, 0]
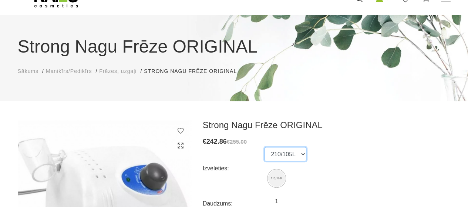
click at [301, 155] on select "210/105L" at bounding box center [285, 154] width 42 height 14
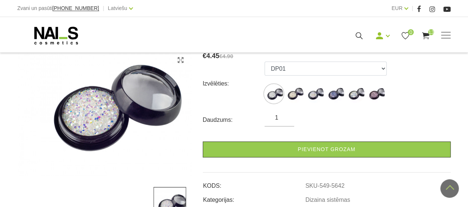
scroll to position [111, 0]
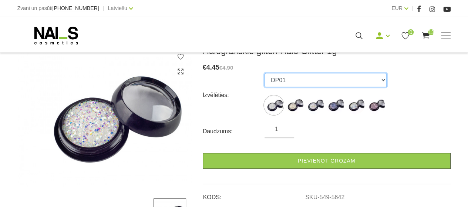
click at [382, 79] on select "DP01 GD02 HK03F YJ02 YJ03 YJ04" at bounding box center [325, 80] width 122 height 14
click at [382, 78] on select "DP01 GD02 HK03F YJ02 YJ03 YJ04" at bounding box center [325, 80] width 122 height 14
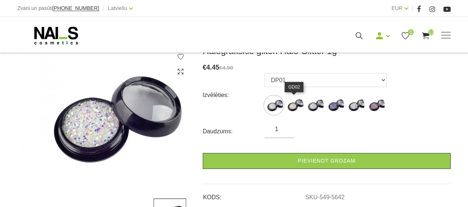
click at [298, 108] on img at bounding box center [294, 105] width 18 height 18
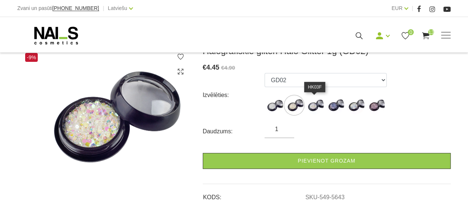
click at [315, 107] on img at bounding box center [314, 105] width 18 height 18
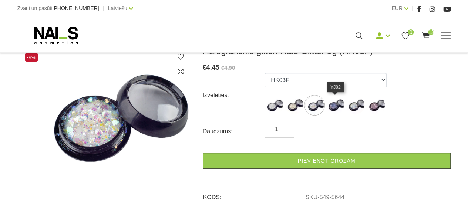
click at [335, 107] on img at bounding box center [334, 105] width 18 height 18
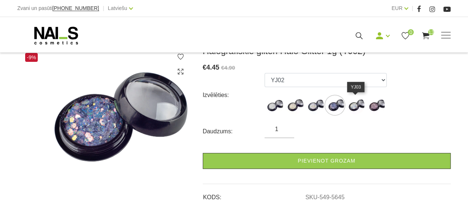
click at [353, 106] on img at bounding box center [355, 105] width 18 height 18
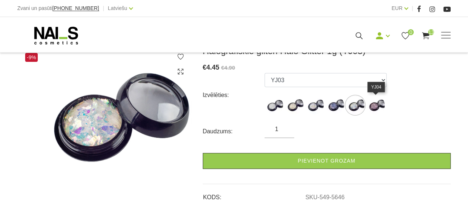
click at [375, 106] on img at bounding box center [375, 105] width 18 height 18
select select "5647"
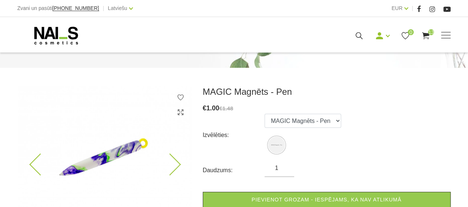
scroll to position [148, 0]
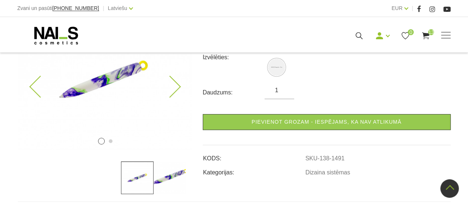
click at [177, 89] on icon at bounding box center [170, 87] width 22 height 22
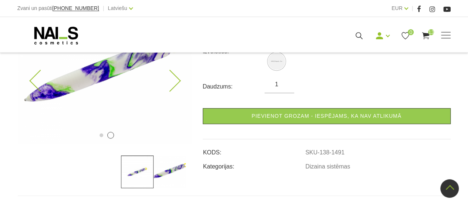
scroll to position [111, 0]
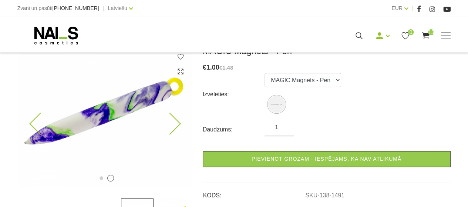
click at [172, 127] on icon at bounding box center [170, 124] width 22 height 22
click at [333, 81] on select "MAGIC Magnēts - Pen" at bounding box center [302, 80] width 77 height 14
click at [333, 82] on select "MAGIC Magnēts - Pen" at bounding box center [302, 80] width 77 height 14
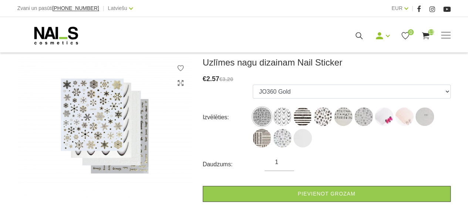
scroll to position [111, 0]
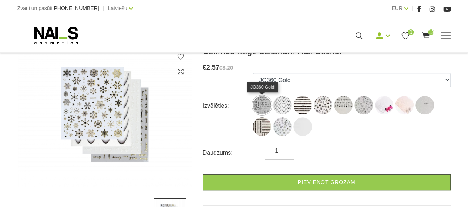
click at [261, 109] on img at bounding box center [262, 105] width 18 height 18
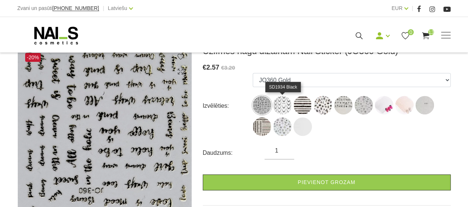
click at [280, 104] on img at bounding box center [282, 105] width 18 height 18
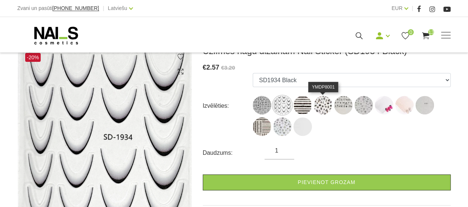
click at [322, 107] on img at bounding box center [323, 105] width 18 height 18
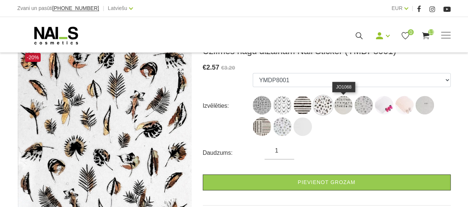
click at [346, 107] on img at bounding box center [343, 105] width 18 height 18
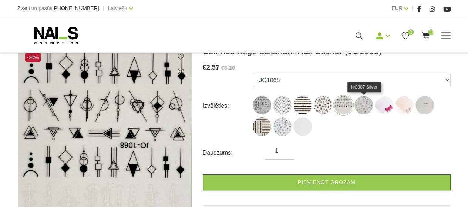
click at [360, 106] on img at bounding box center [363, 105] width 18 height 18
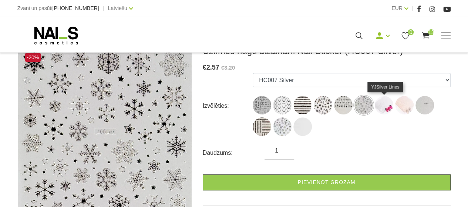
click at [384, 106] on img at bounding box center [384, 105] width 18 height 18
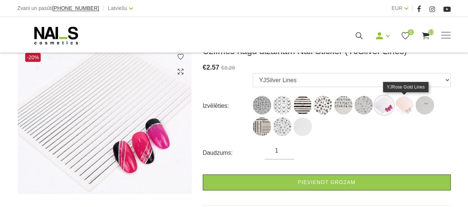
click at [408, 102] on img at bounding box center [404, 105] width 18 height 18
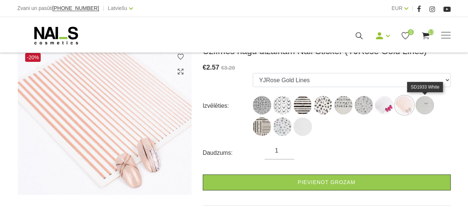
click at [428, 108] on img at bounding box center [424, 105] width 18 height 18
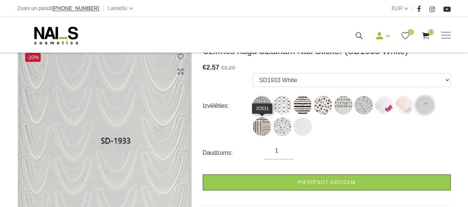
click at [265, 129] on img at bounding box center [262, 126] width 18 height 18
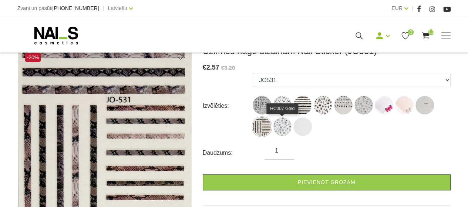
click at [281, 129] on img at bounding box center [282, 126] width 18 height 18
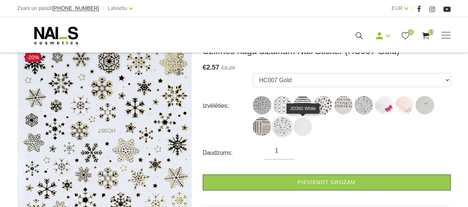
click at [302, 130] on img at bounding box center [302, 126] width 18 height 18
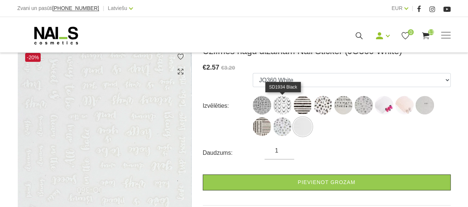
click at [284, 105] on img at bounding box center [282, 105] width 18 height 18
select select "6330"
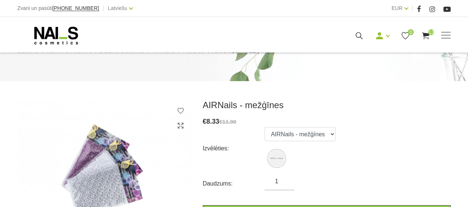
scroll to position [74, 0]
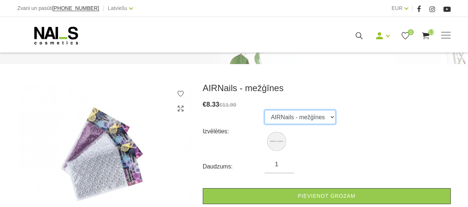
click at [330, 117] on select "AIRNails - mežģīnes" at bounding box center [299, 117] width 71 height 14
click at [330, 116] on select "AIRNails - mežģīnes" at bounding box center [299, 117] width 71 height 14
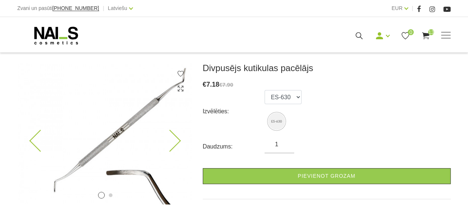
scroll to position [111, 0]
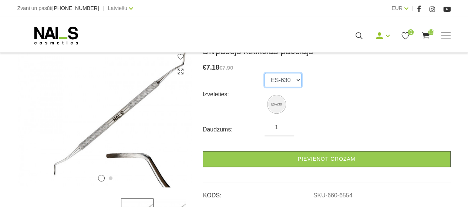
click at [297, 80] on select "ES-630" at bounding box center [282, 80] width 37 height 14
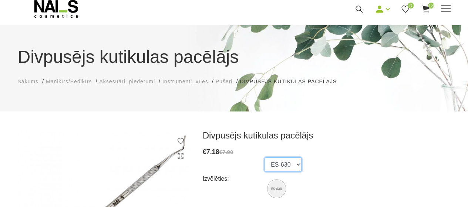
scroll to position [0, 0]
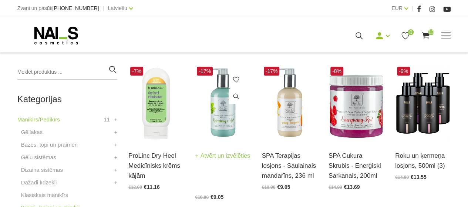
scroll to position [185, 0]
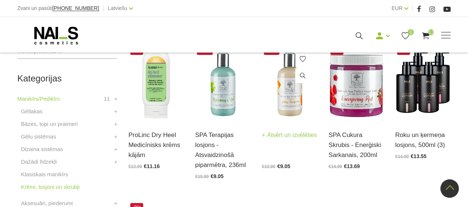
click at [290, 95] on img at bounding box center [289, 82] width 55 height 77
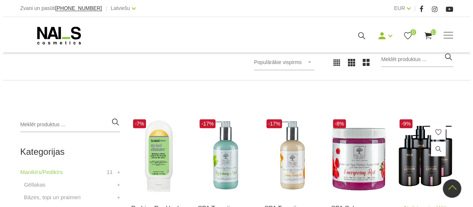
scroll to position [111, 0]
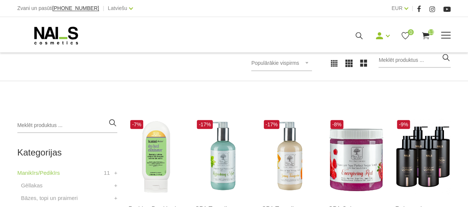
click at [425, 33] on use at bounding box center [425, 35] width 7 height 7
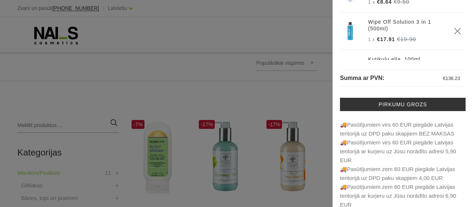
scroll to position [98, 0]
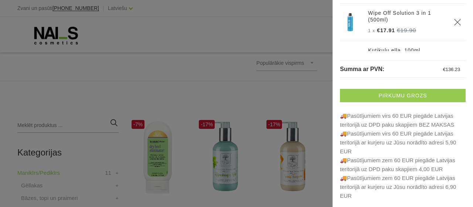
click at [400, 93] on link "Pirkumu grozs" at bounding box center [403, 95] width 126 height 13
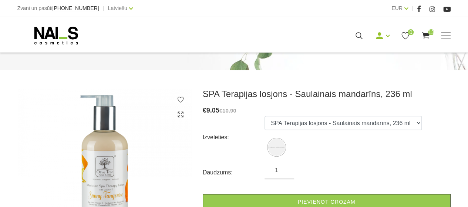
scroll to position [74, 0]
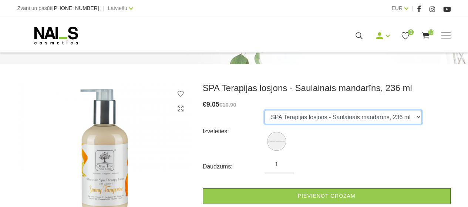
click at [412, 117] on select "SPA Terapijas losjons - Saulainais mandarīns, 236 ml" at bounding box center [342, 117] width 157 height 14
click at [412, 118] on select "SPA Terapijas losjons - Saulainais mandarīns, 236 ml" at bounding box center [342, 117] width 157 height 14
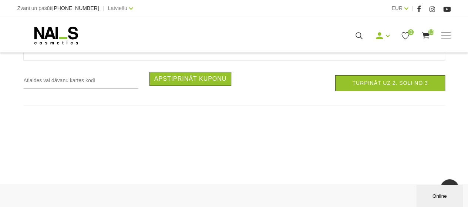
scroll to position [1294, 0]
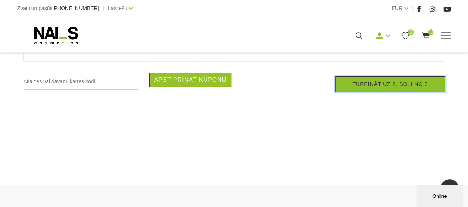
click at [365, 88] on link "Turpināt uz 2. soli no 3" at bounding box center [389, 84] width 109 height 16
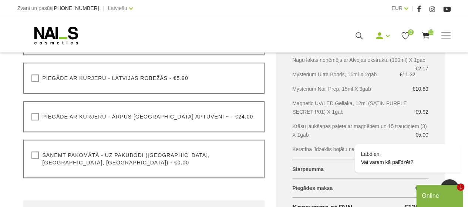
scroll to position [296, 0]
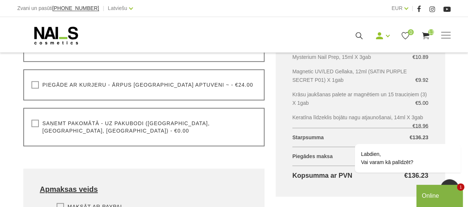
click at [34, 123] on label "Saņemt pakomātā - uz pakubodi ([GEOGRAPHIC_DATA], [GEOGRAPHIC_DATA], [GEOGRAPHI…" at bounding box center [143, 126] width 225 height 15
click at [0, 0] on input "Saņemt pakomātā - uz pakubodi ([GEOGRAPHIC_DATA], [GEOGRAPHIC_DATA], [GEOGRAPHI…" at bounding box center [0, 0] width 0 height 0
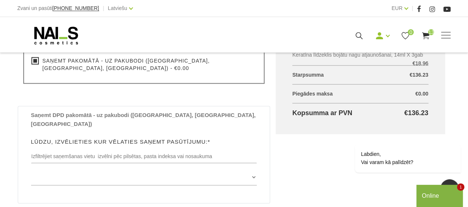
scroll to position [370, 0]
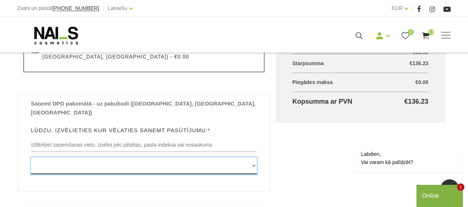
click at [253, 157] on select "[GEOGRAPHIC_DATA] , [GEOGRAPHIC_DATA], LV3913, (Paku Skapis TOP Iecava) [STREET…" at bounding box center [144, 165] width 226 height 17
select select "[STREET_ADDRESS], (Paku Skapis [GEOGRAPHIC_DATA])"
click at [31, 157] on select "[GEOGRAPHIC_DATA] , [GEOGRAPHIC_DATA], LV3913, (Paku Skapis TOP Iecava) [STREET…" at bounding box center [144, 165] width 226 height 17
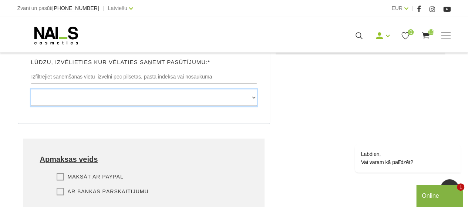
scroll to position [444, 0]
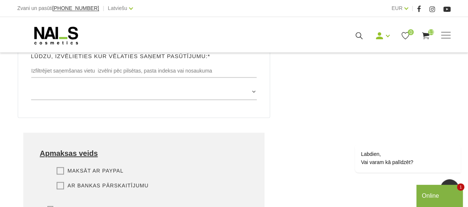
click at [61, 182] on label "Ar bankas pārskaitījumu" at bounding box center [103, 185] width 92 height 7
click at [0, 0] on input "Ar bankas pārskaitījumu" at bounding box center [0, 0] width 0 height 0
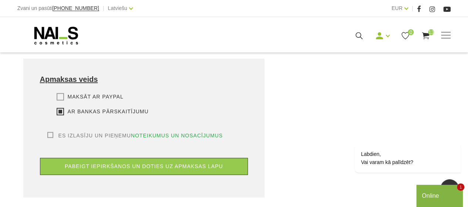
scroll to position [555, 0]
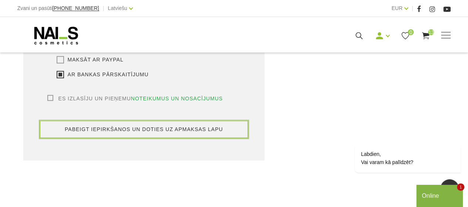
click at [158, 121] on button "pabeigt iepirkšanos un doties uz apmaksas lapu" at bounding box center [144, 129] width 208 height 17
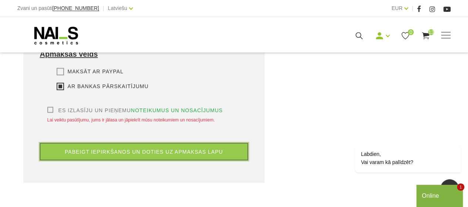
scroll to position [563, 0]
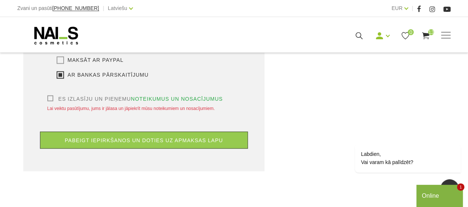
click at [50, 95] on label "Es izlasīju un pieņemu noteikumus un nosacījumus" at bounding box center [135, 98] width 176 height 7
click at [0, 0] on input "Es izlasīju un pieņemu noteikumus un nosacījumus" at bounding box center [0, 0] width 0 height 0
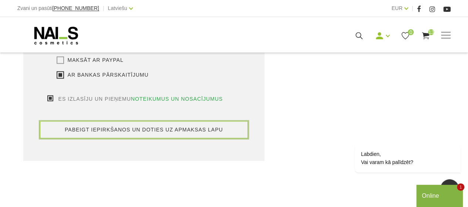
click at [152, 121] on button "pabeigt iepirkšanos un doties uz apmaksas lapu" at bounding box center [144, 129] width 208 height 17
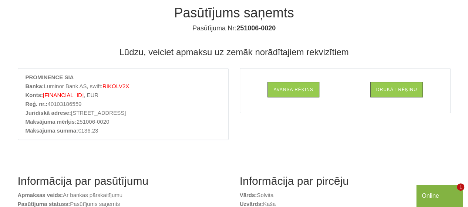
scroll to position [37, 0]
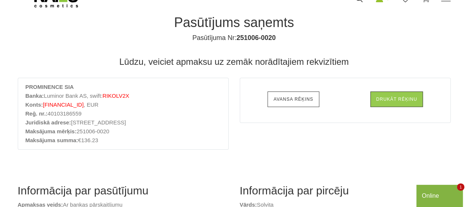
click at [284, 98] on link "Avansa rēķins" at bounding box center [292, 99] width 51 height 16
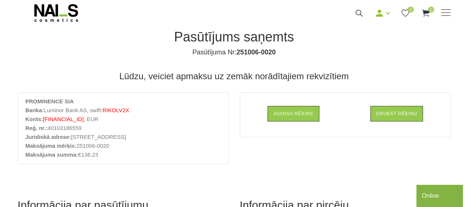
scroll to position [0, 0]
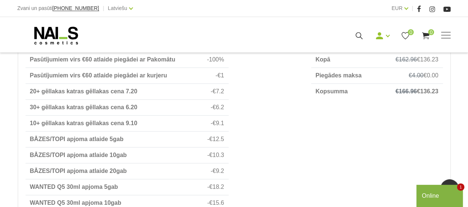
scroll to position [407, 0]
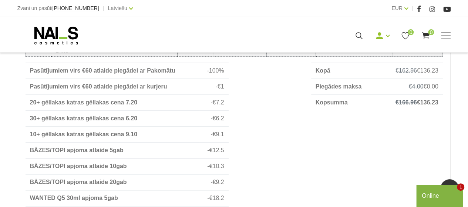
click at [435, 194] on div "Online" at bounding box center [438, 195] width 35 height 9
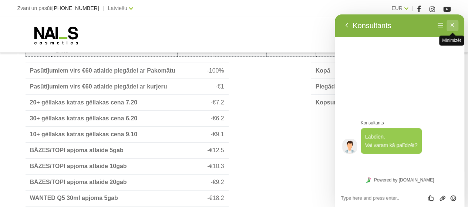
click at [454, 24] on button "Minimizēt" at bounding box center [452, 25] width 12 height 11
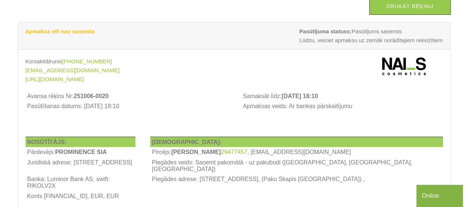
scroll to position [0, 0]
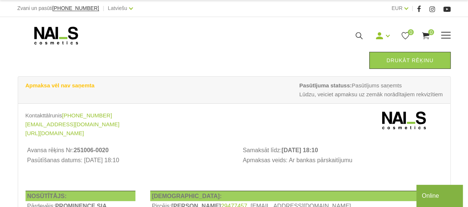
click at [446, 33] on div "Manikīrs Gēllakas Bāzes, topi un praimeri Gēlu sistēmas Dizaina sistēmas Dažādi…" at bounding box center [234, 35] width 444 height 18
click at [446, 33] on span at bounding box center [446, 35] width 10 height 7
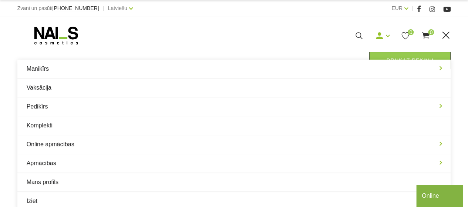
click at [446, 33] on span at bounding box center [446, 35] width 10 height 7
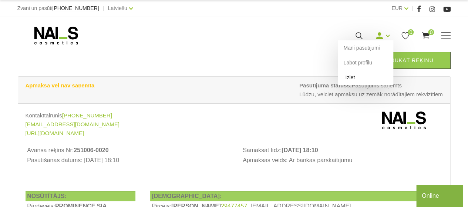
click at [355, 78] on link "Iziet" at bounding box center [365, 77] width 55 height 15
